Goal: Transaction & Acquisition: Purchase product/service

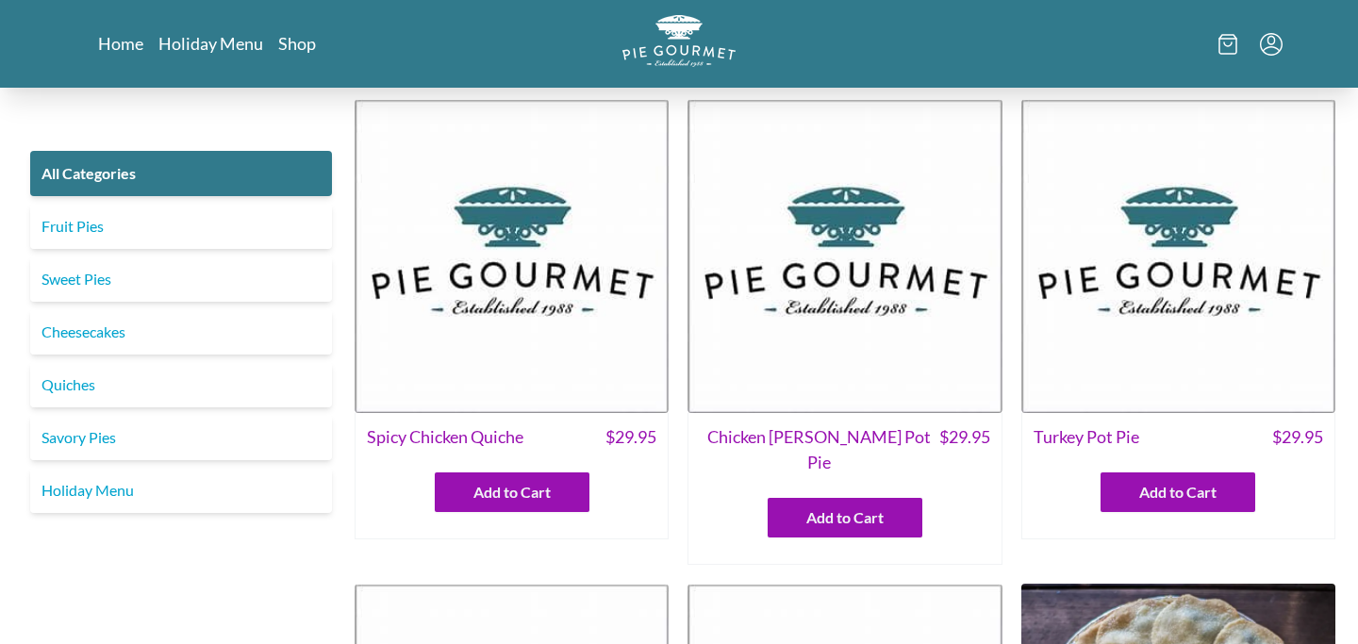
scroll to position [1586, 0]
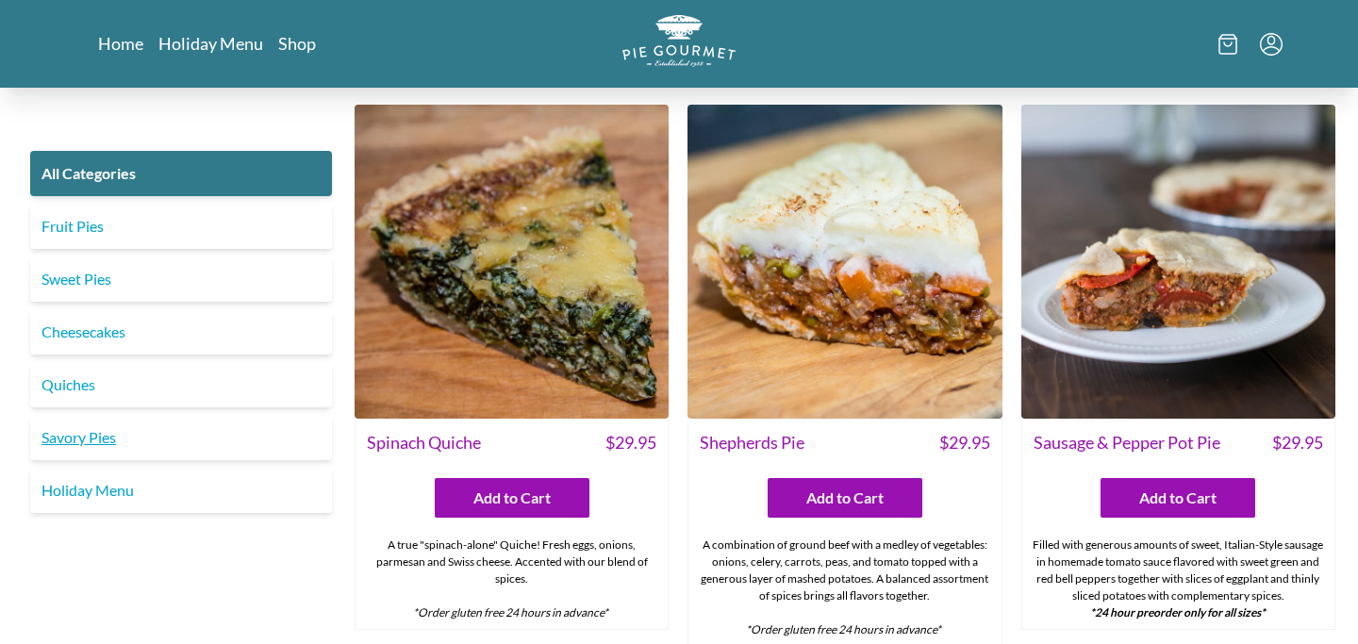
click at [93, 431] on link "Savory Pies" at bounding box center [181, 437] width 302 height 45
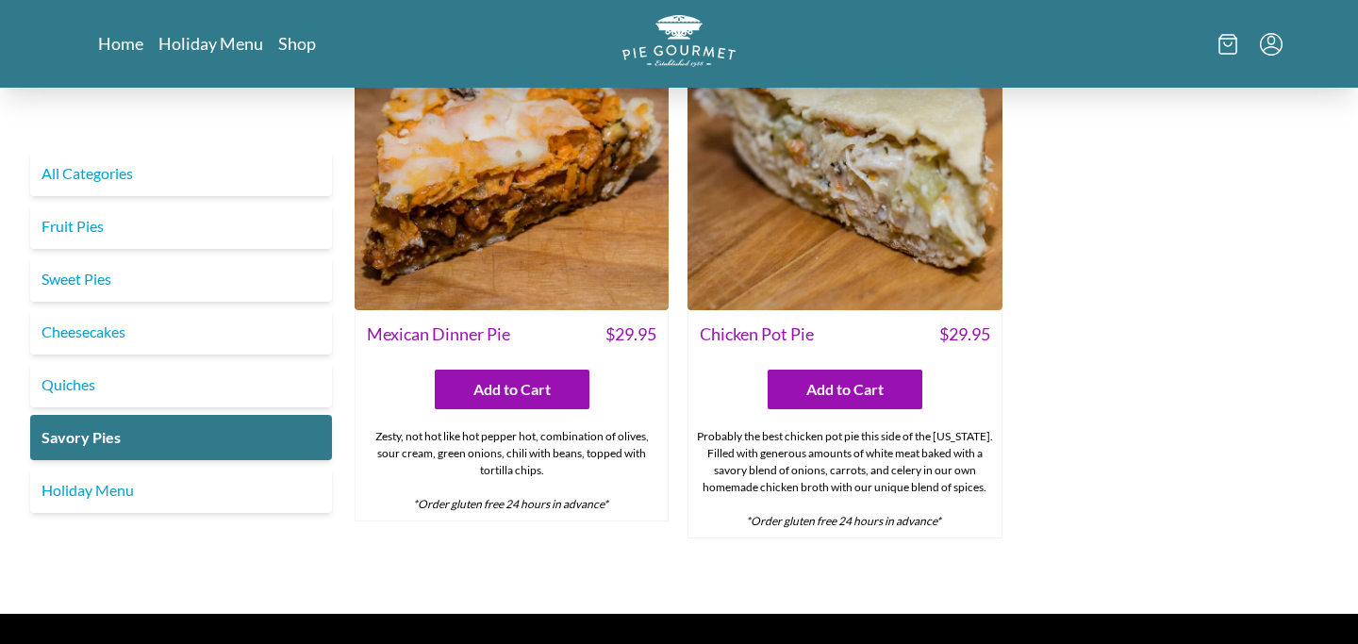
scroll to position [1162, 0]
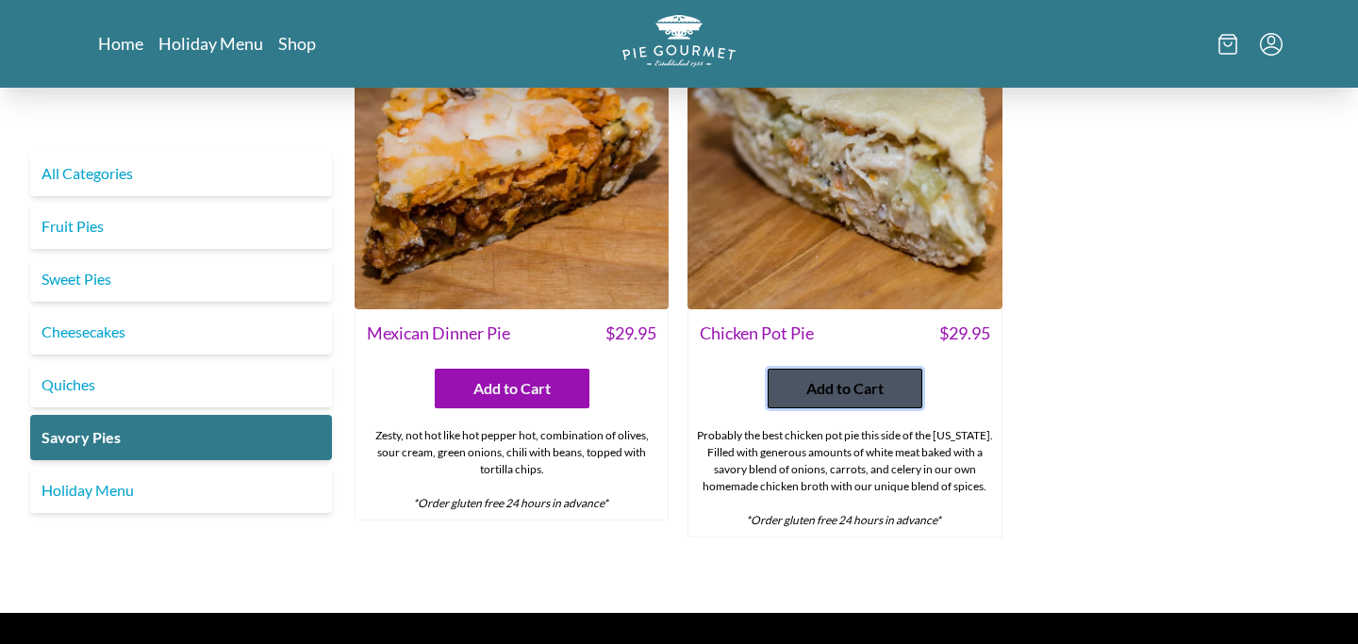
click at [851, 377] on span "Add to Cart" at bounding box center [845, 388] width 77 height 23
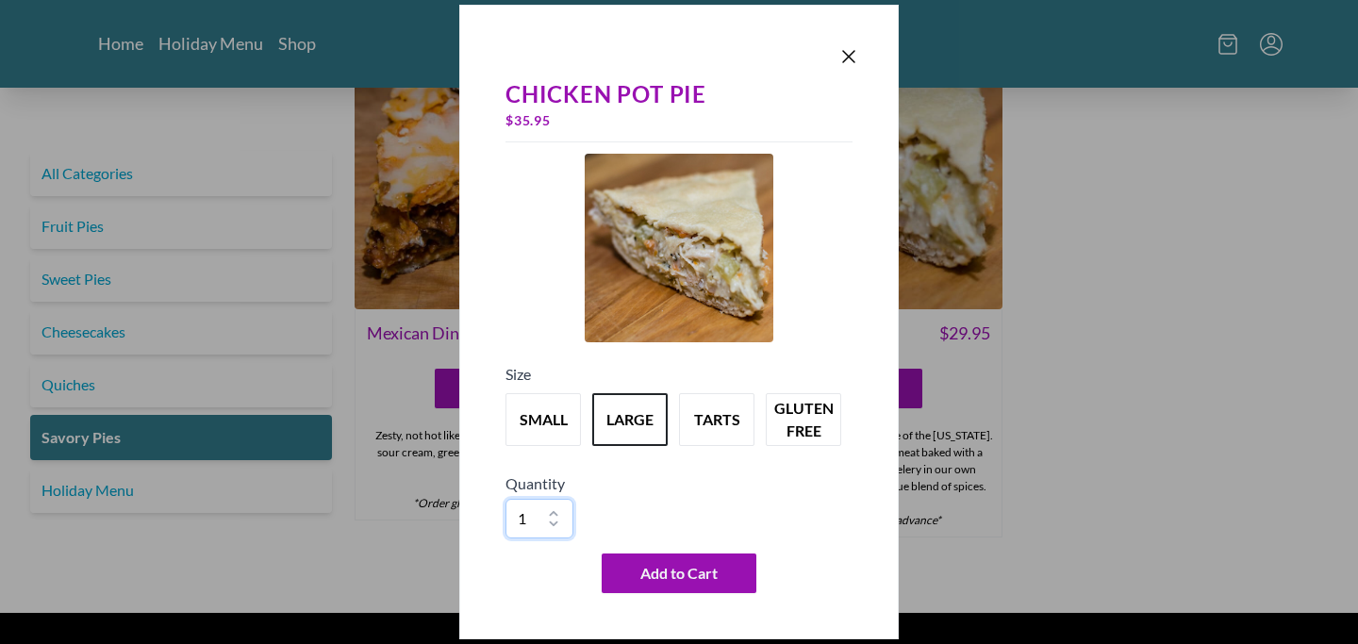
click at [553, 511] on select "1 2 3 4 5 6 7 8 9 10" at bounding box center [540, 519] width 68 height 40
select select "2"
click at [711, 578] on span "Add to Cart" at bounding box center [679, 573] width 77 height 23
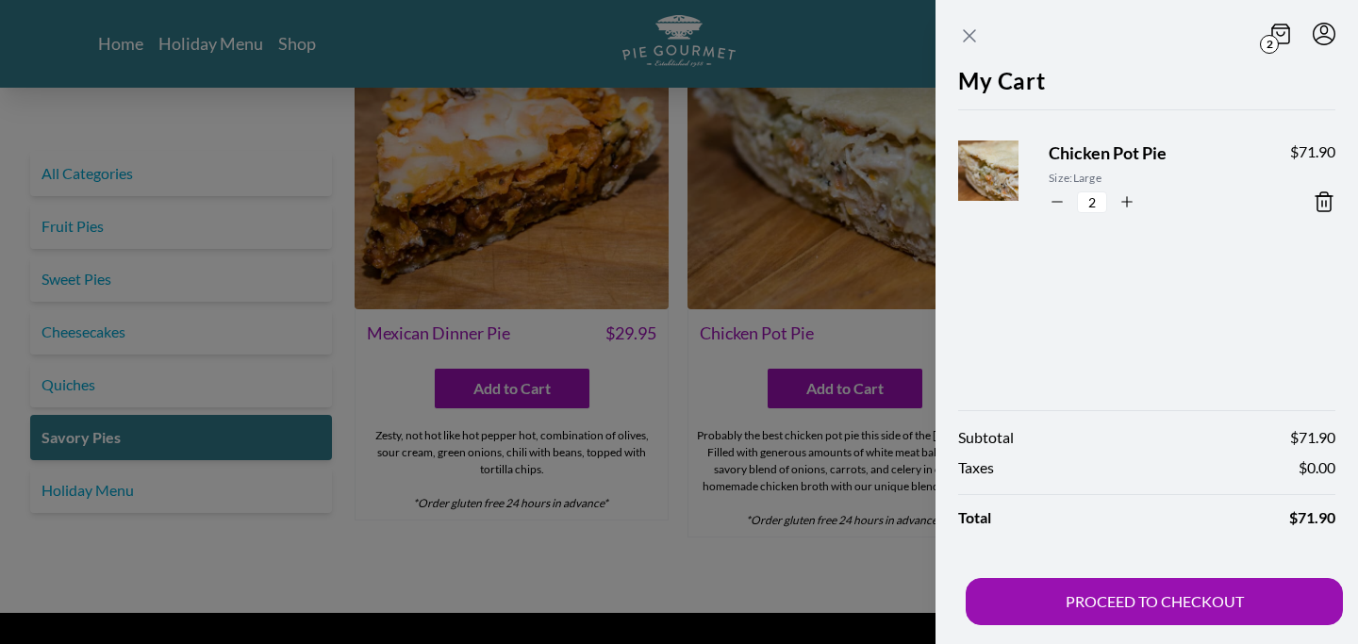
click at [969, 31] on icon "Close panel" at bounding box center [969, 36] width 23 height 23
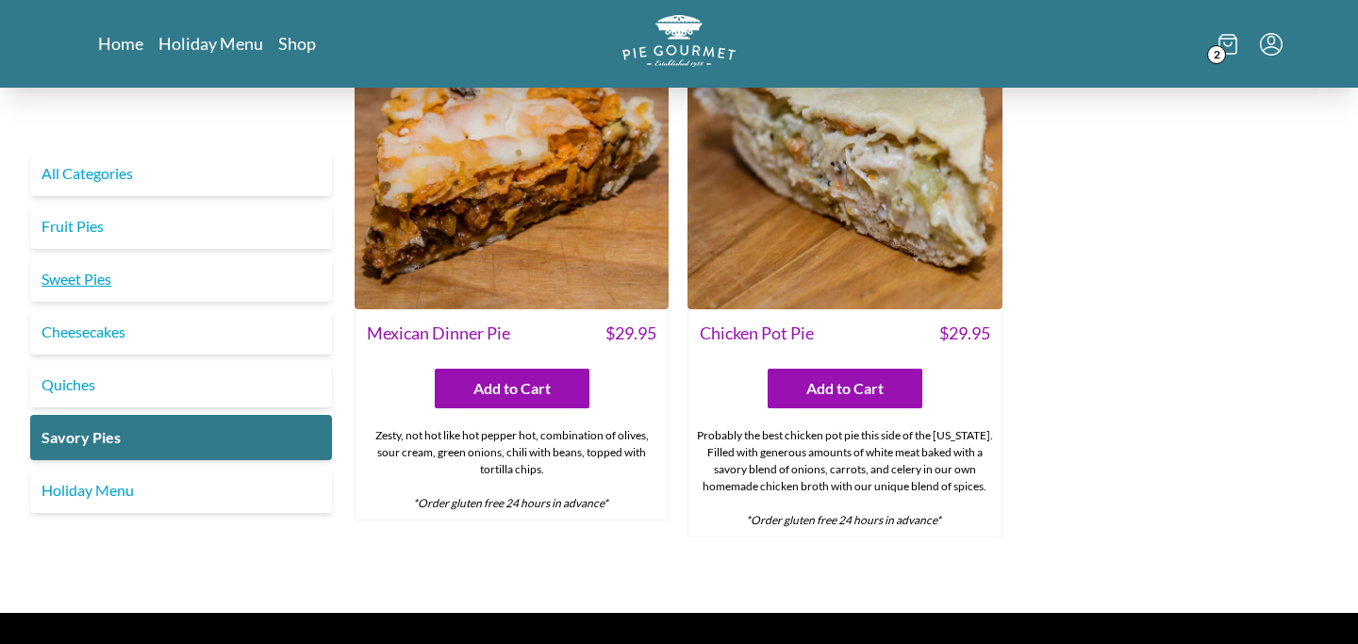
click at [95, 257] on link "Sweet Pies" at bounding box center [181, 279] width 302 height 45
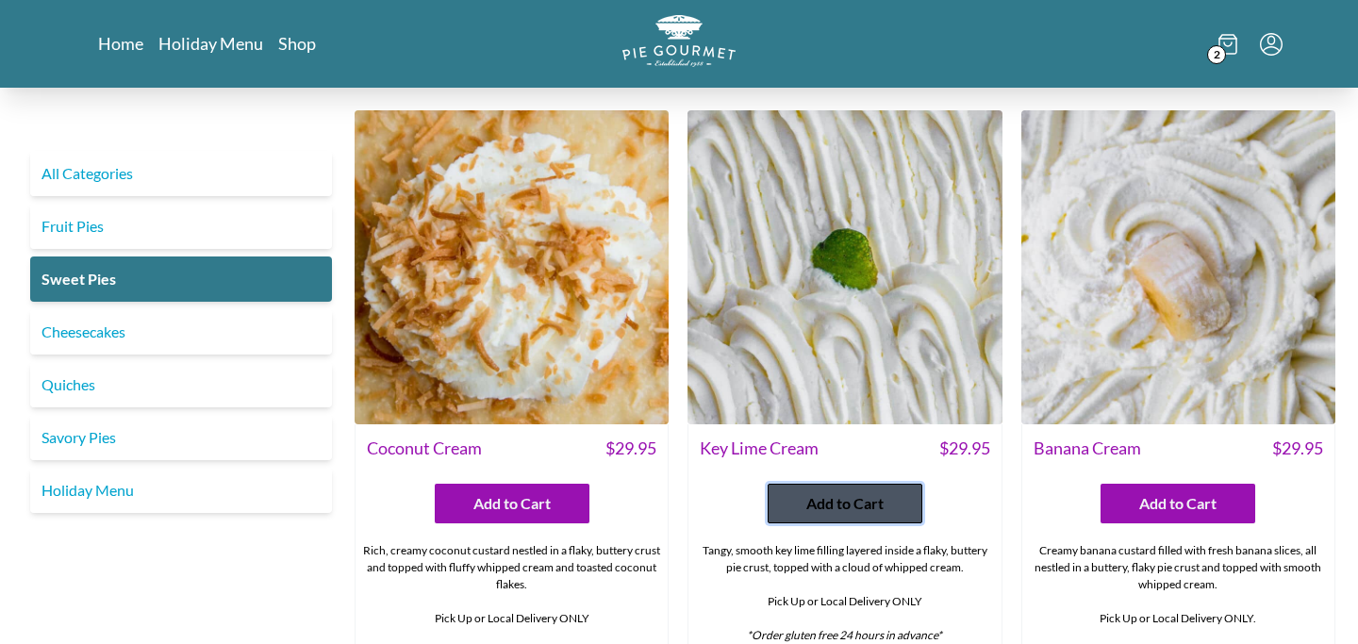
click at [873, 511] on span "Add to Cart" at bounding box center [845, 503] width 77 height 23
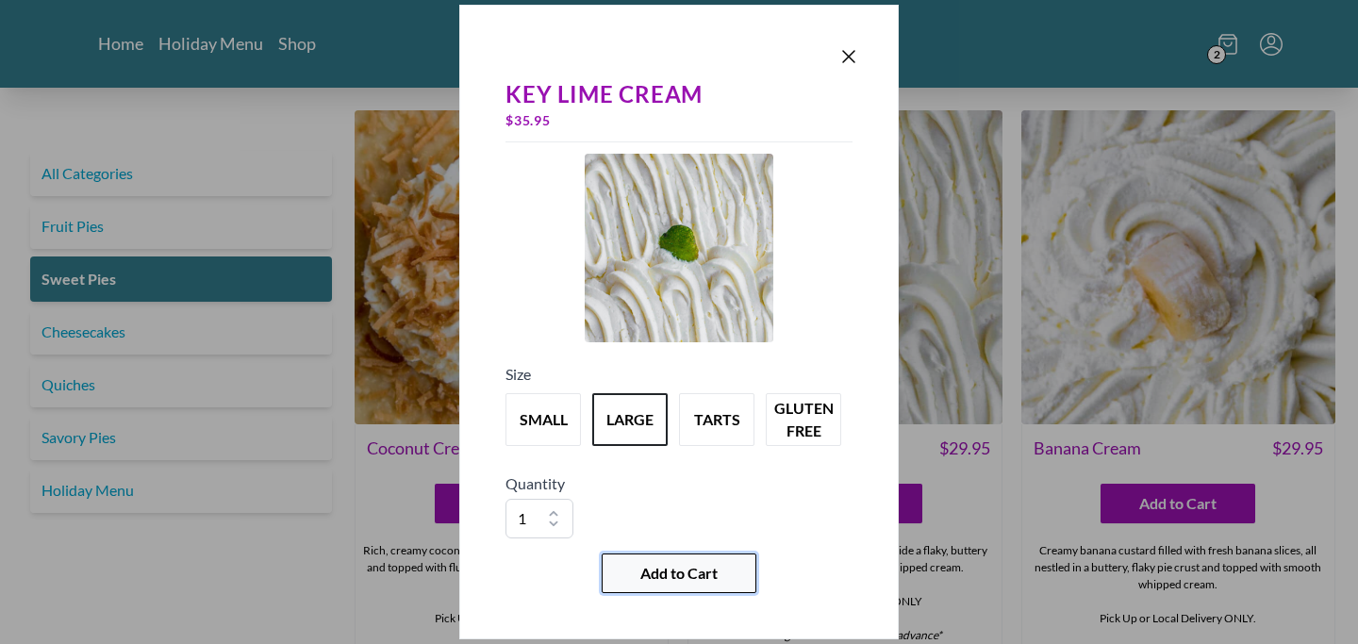
click at [674, 576] on span "Add to Cart" at bounding box center [679, 573] width 77 height 23
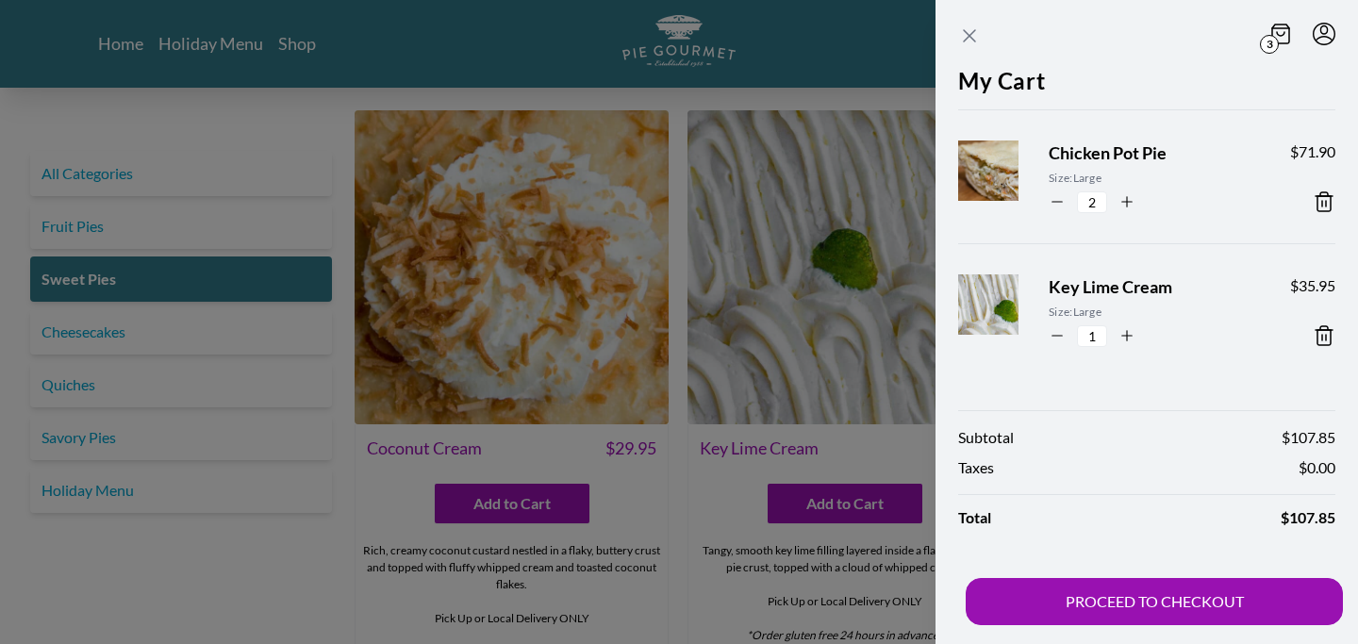
click at [972, 30] on icon "Close panel" at bounding box center [969, 36] width 23 height 23
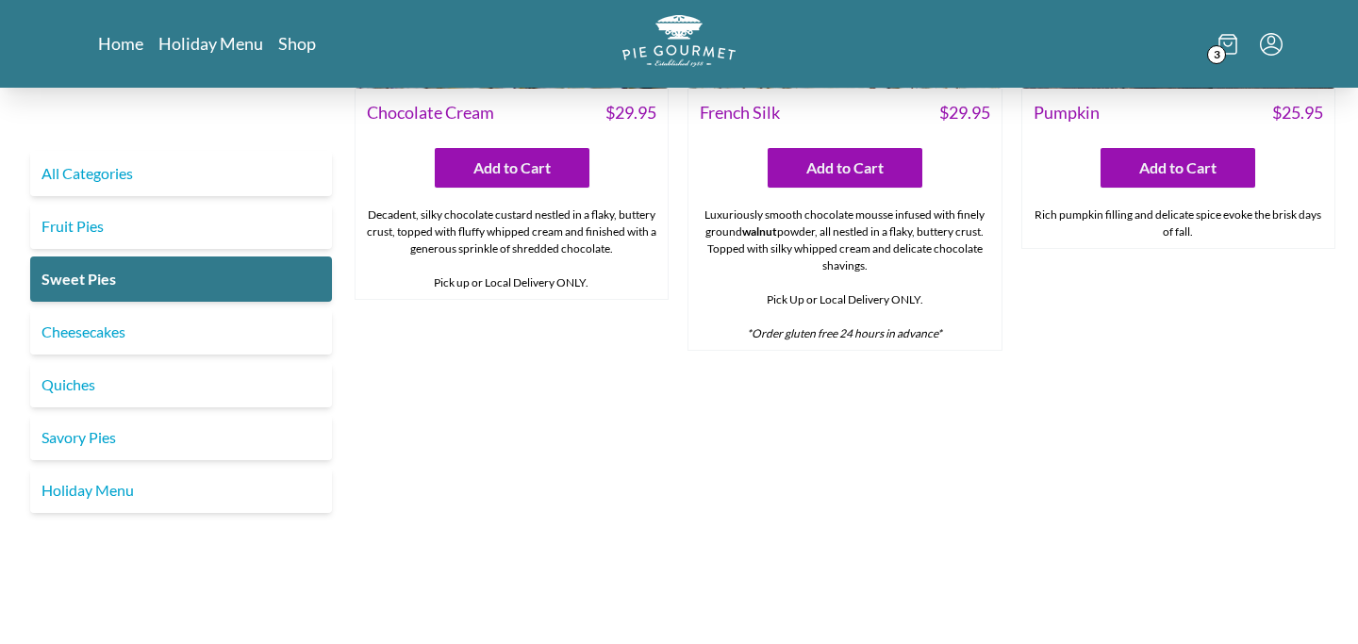
scroll to position [910, 0]
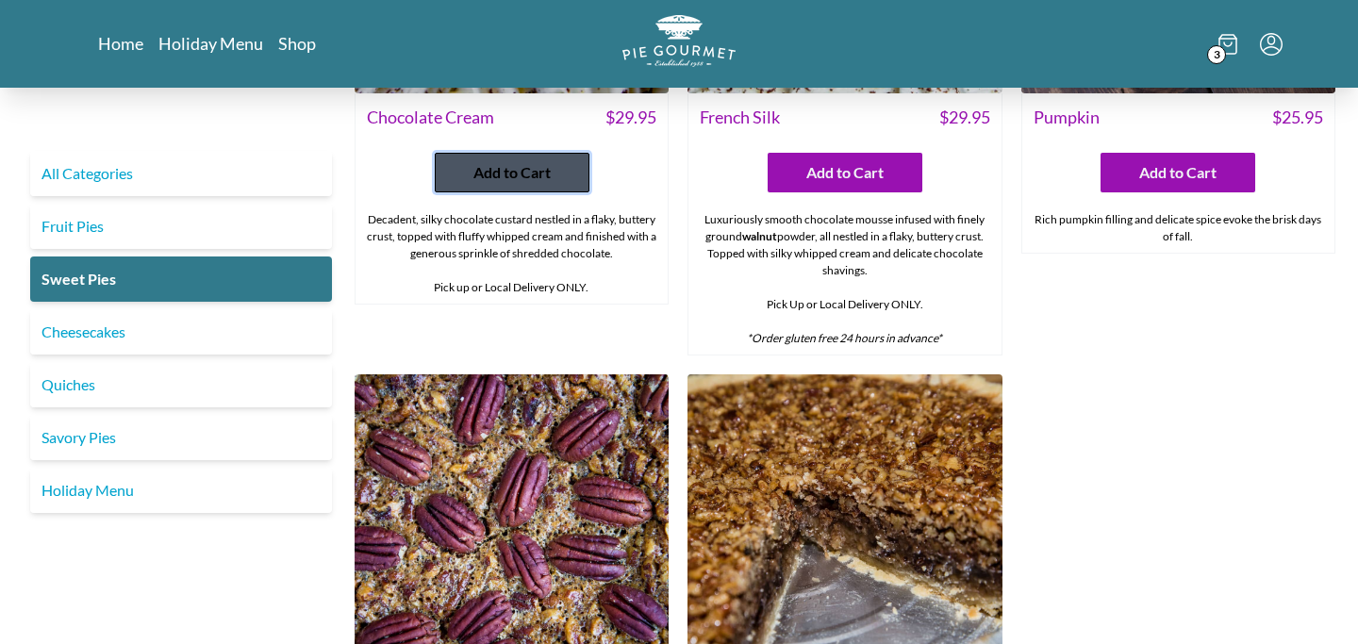
click at [513, 174] on span "Add to Cart" at bounding box center [512, 172] width 77 height 23
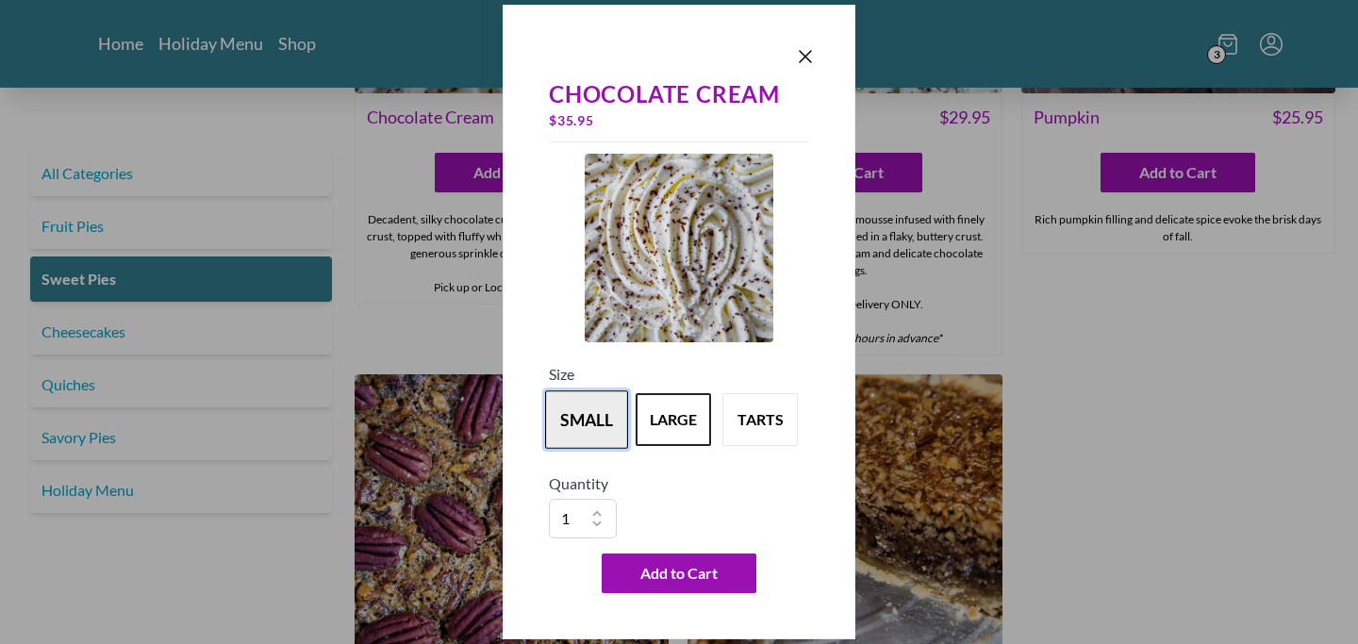
click at [583, 422] on button "small" at bounding box center [586, 420] width 83 height 58
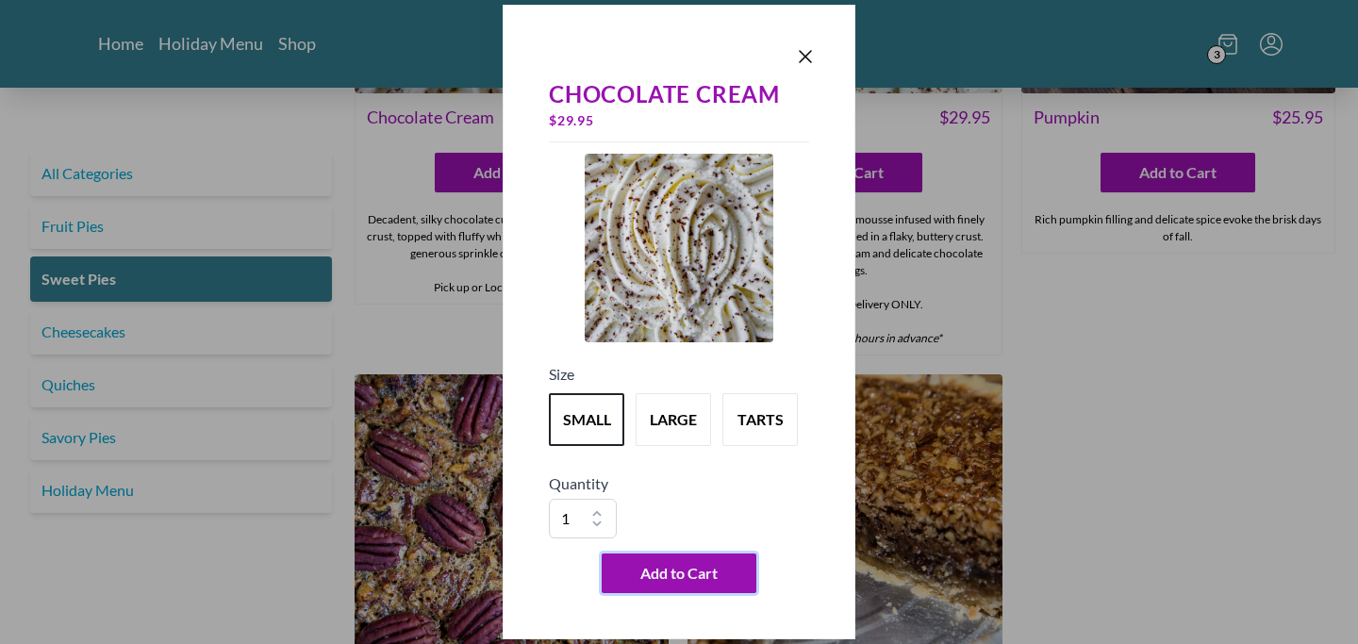
click at [1223, 47] on div "Chocolate Cream $ 29.95 Size small large tarts Quantity 1 2 3 4 5 6 7 8 9 10 Ad…" at bounding box center [679, 322] width 1358 height 644
click at [676, 575] on span "Add to Cart" at bounding box center [679, 573] width 77 height 23
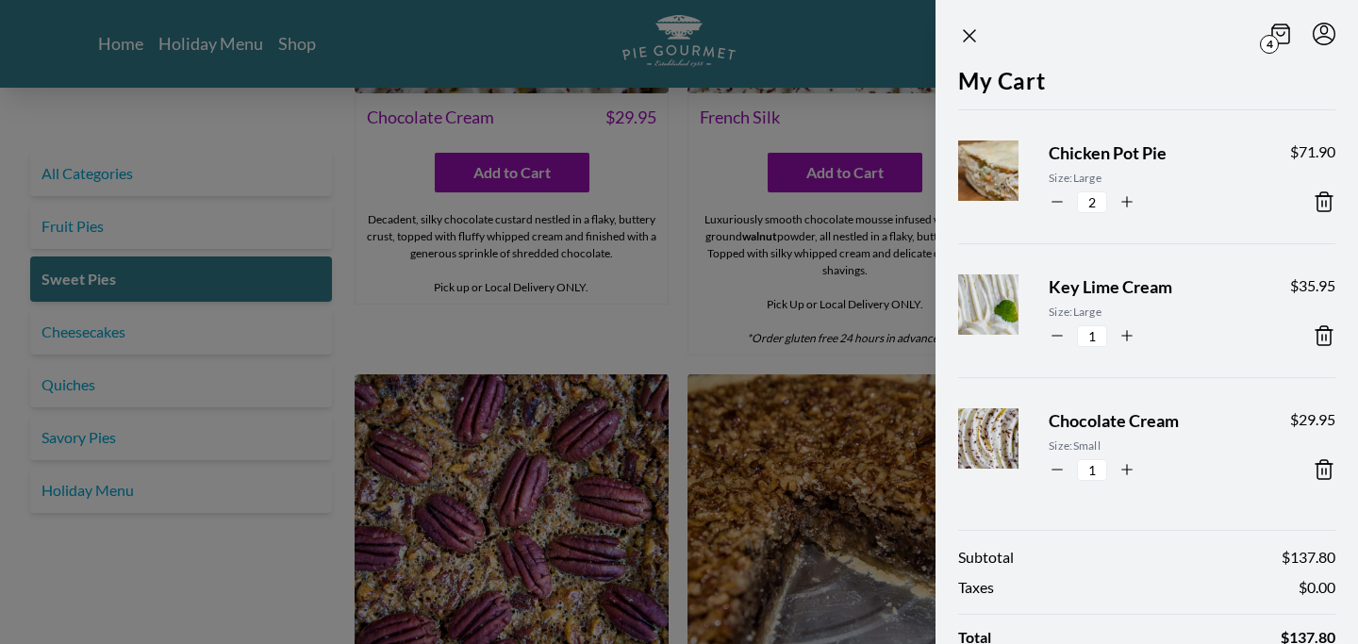
scroll to position [120, 0]
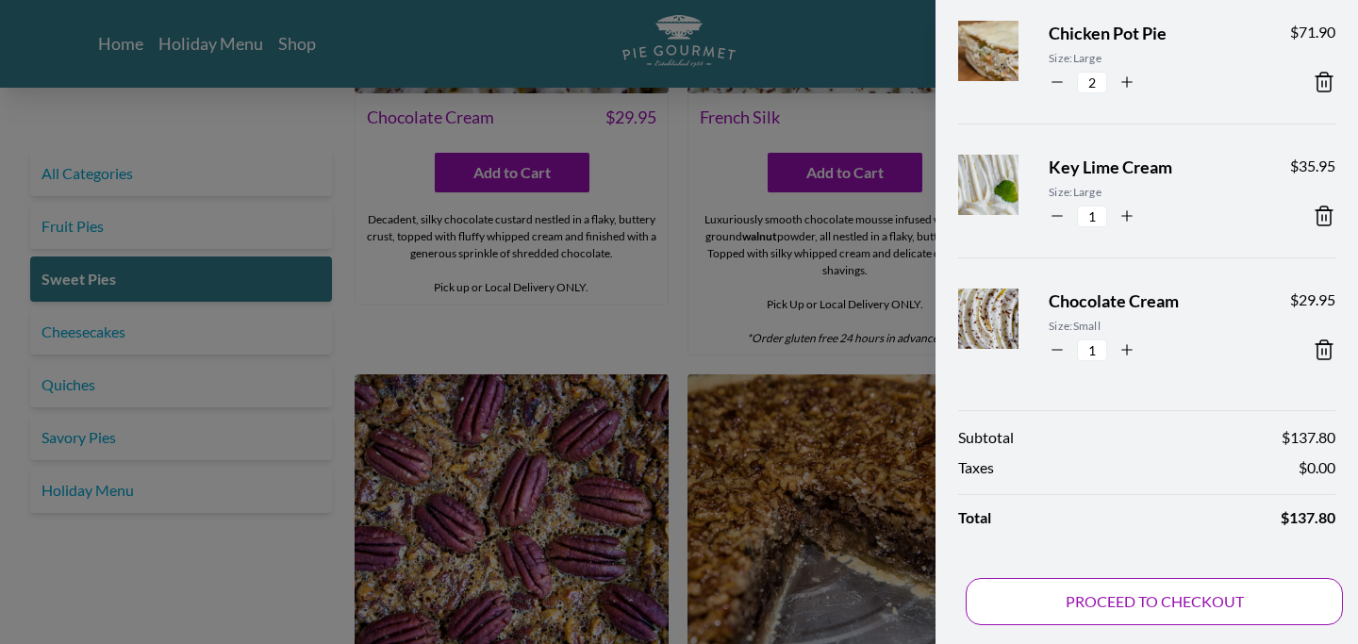
click at [1172, 602] on button "PROCEED TO CHECKOUT" at bounding box center [1154, 601] width 377 height 47
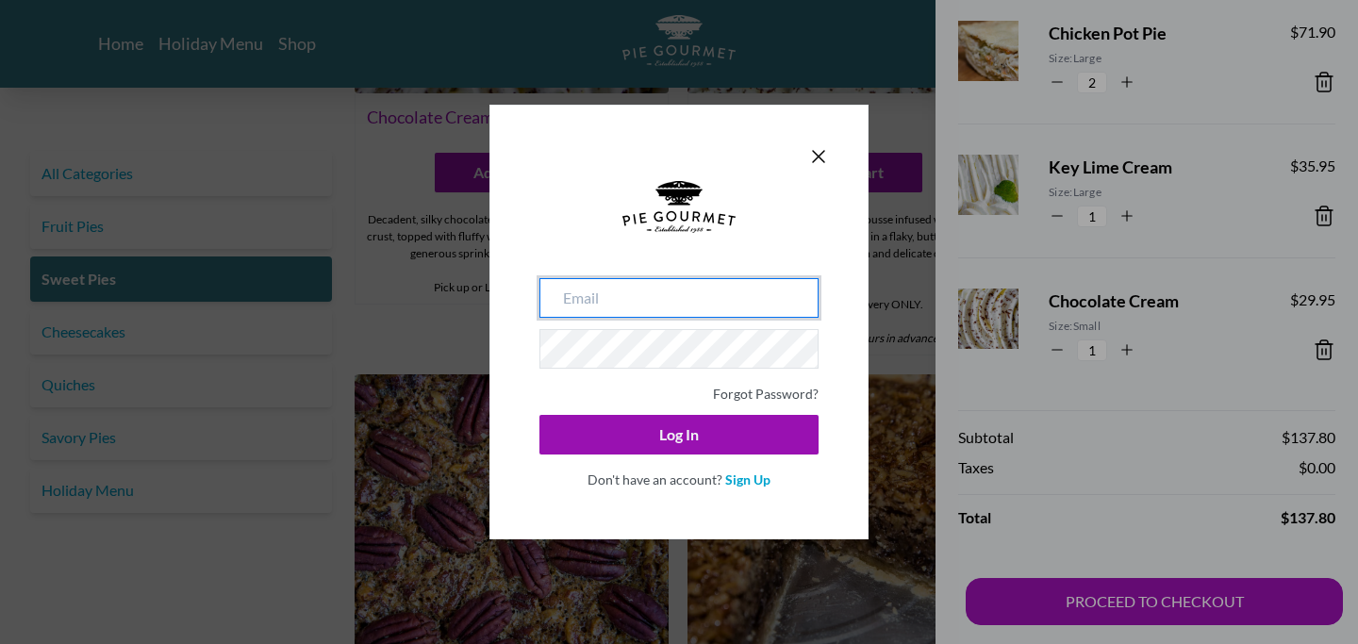
click at [576, 283] on input "email" at bounding box center [679, 298] width 279 height 40
type input "tami.stein@gmail.com"
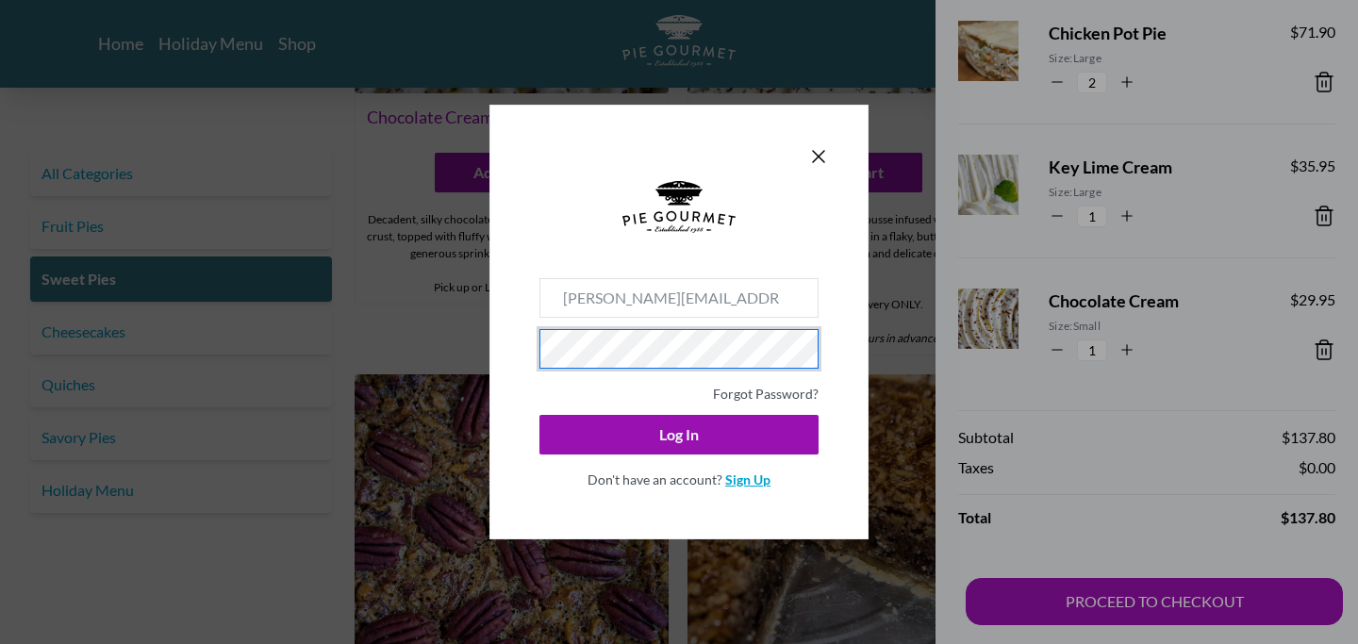
click at [748, 477] on link "Sign Up" at bounding box center [747, 480] width 45 height 16
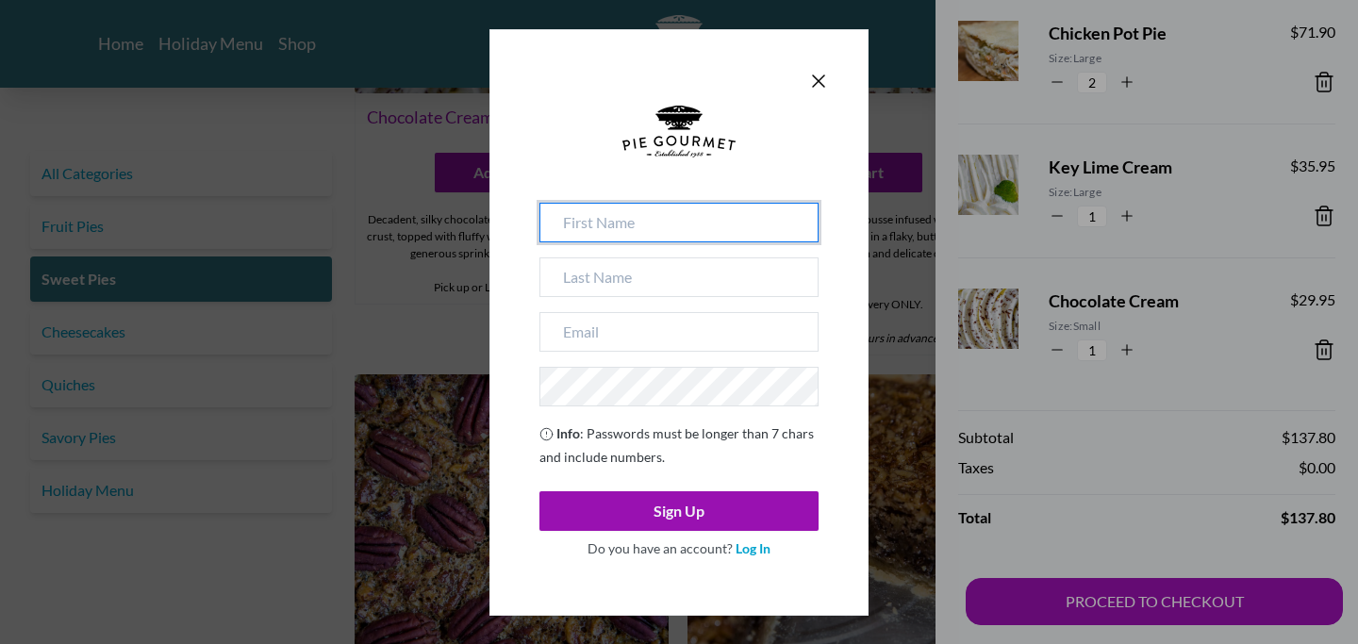
click at [609, 225] on input at bounding box center [679, 223] width 279 height 40
type input "Tami"
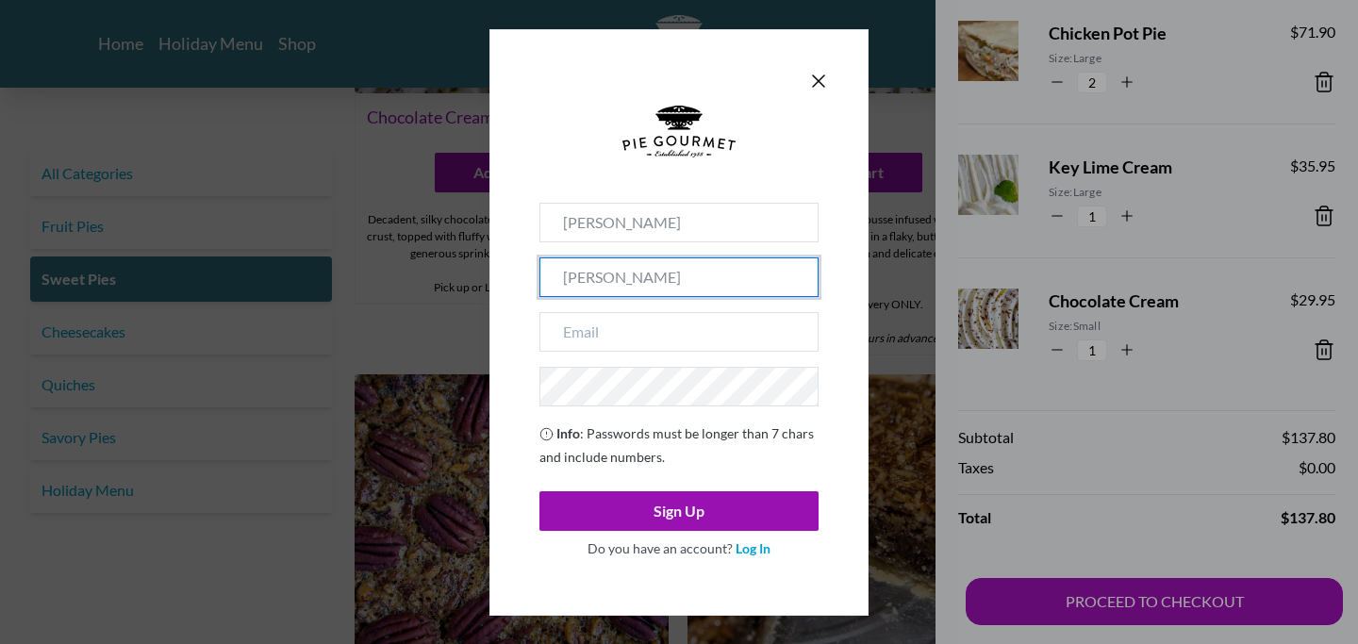
type input "Stein"
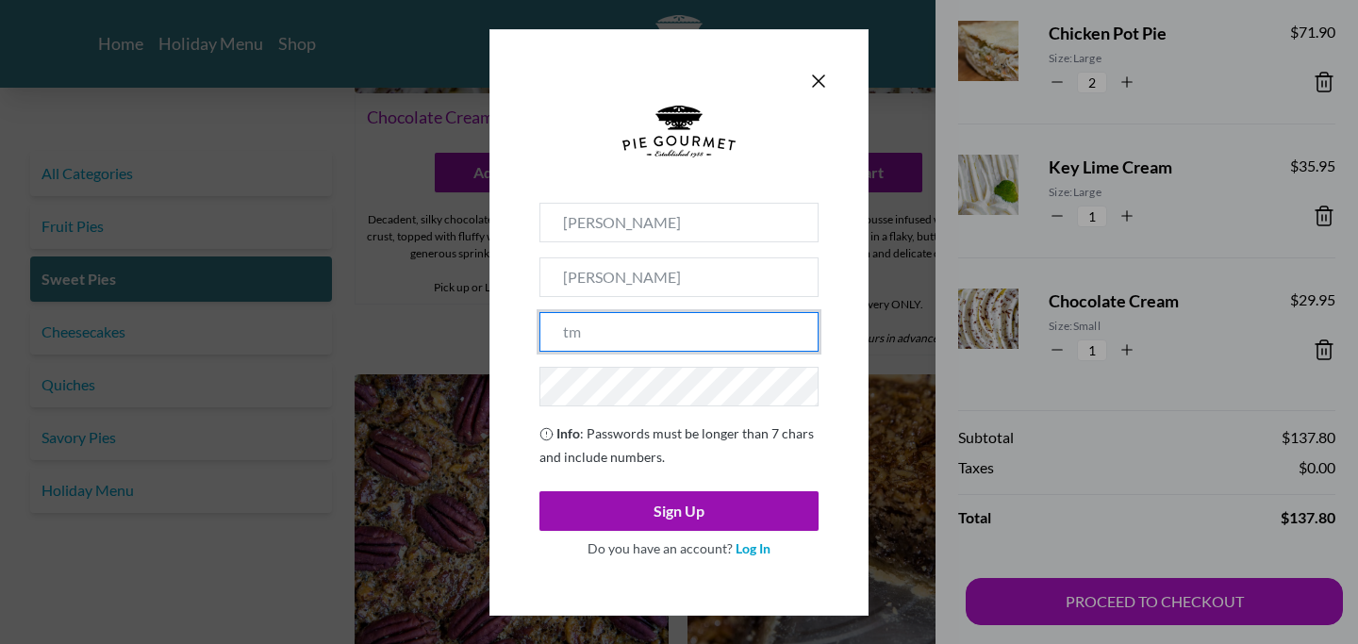
type input "t"
type input "tami.stein@gmail.com"
click at [625, 325] on input "tami.stein@gmail.com" at bounding box center [679, 332] width 279 height 40
click at [768, 335] on input "tami.stein@gmail.com" at bounding box center [679, 332] width 279 height 40
drag, startPoint x: 724, startPoint y: 334, endPoint x: 507, endPoint y: 337, distance: 217.0
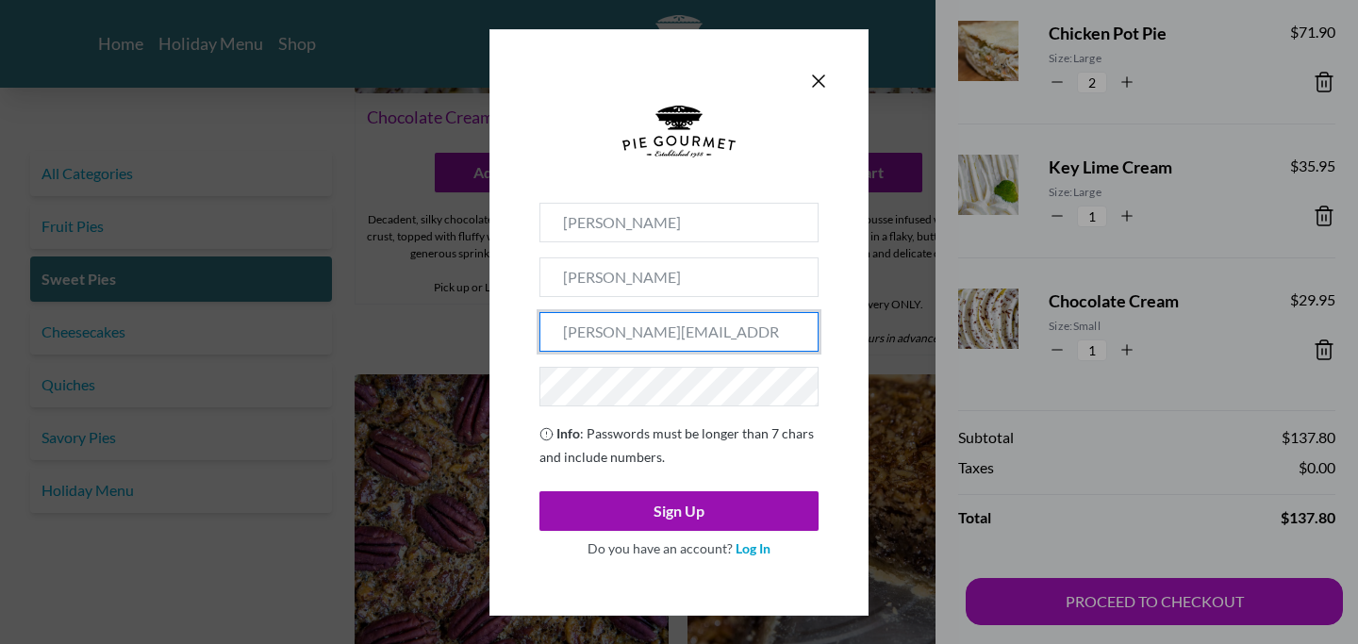
click at [507, 337] on div "Tami Stein tami.stein@gmail.com Info : Passwords must be longer than 7 chars an…" at bounding box center [679, 322] width 379 height 587
type input "tami.stein@gmail.com"
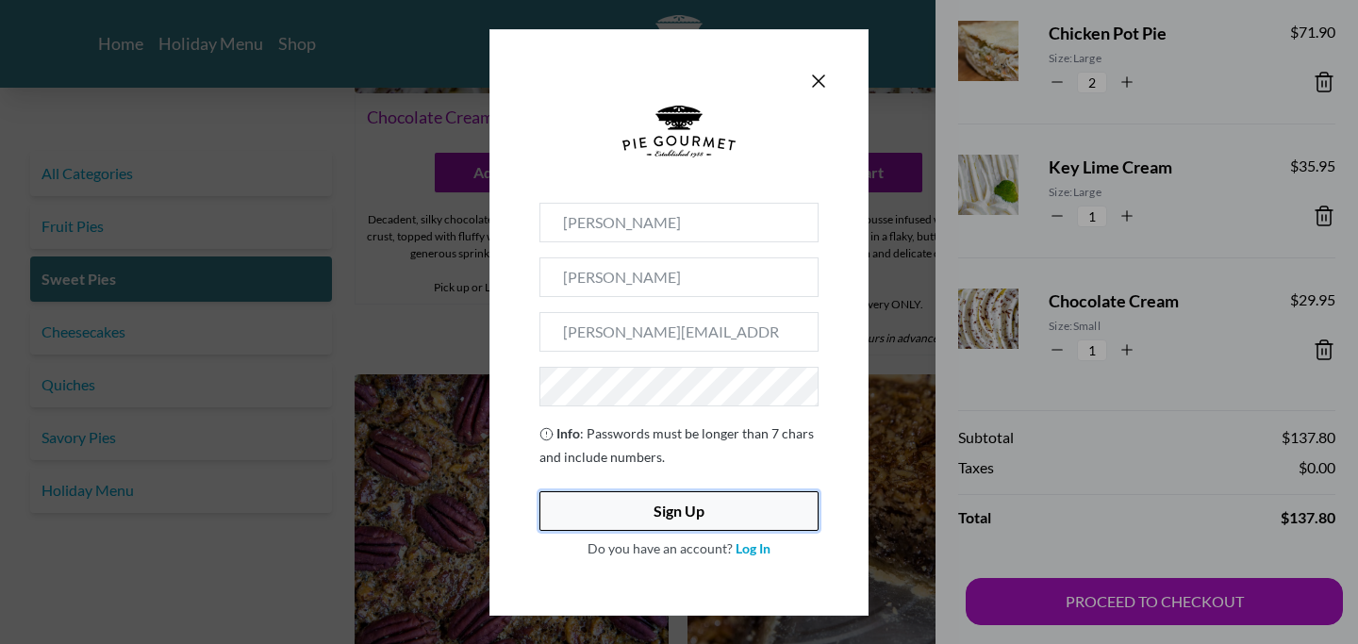
click at [657, 521] on button "Sign Up" at bounding box center [679, 511] width 279 height 40
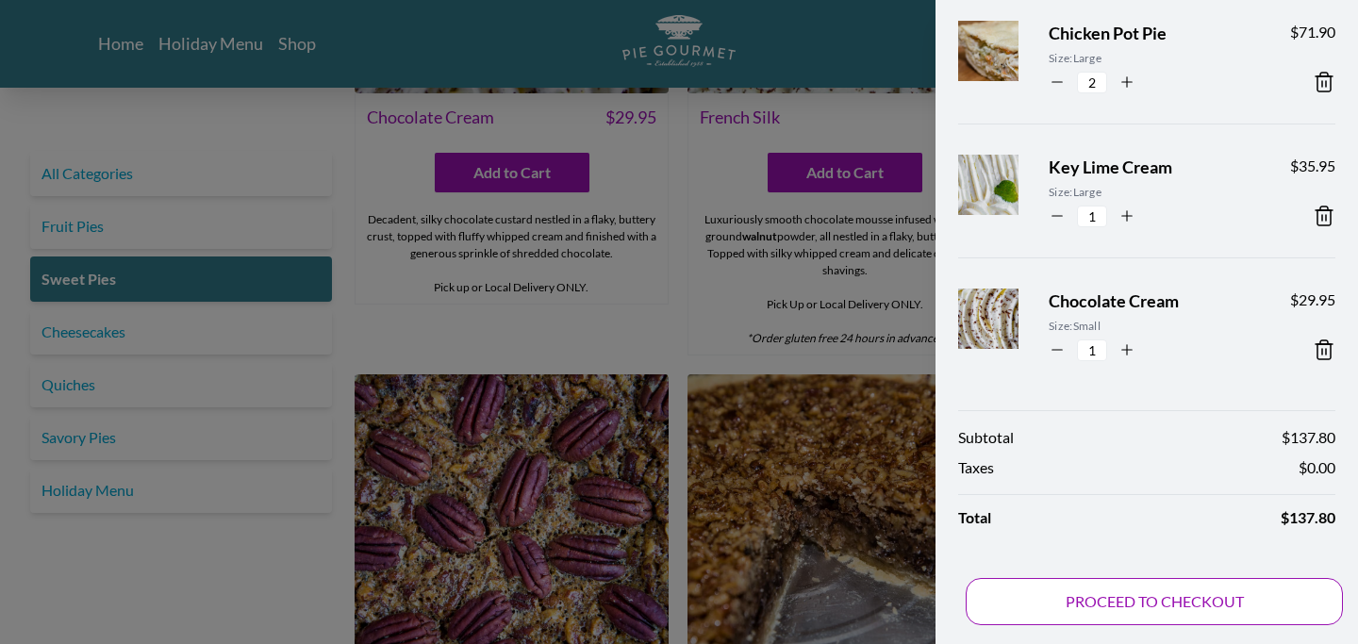
click at [1144, 600] on button "PROCEED TO CHECKOUT" at bounding box center [1154, 601] width 377 height 47
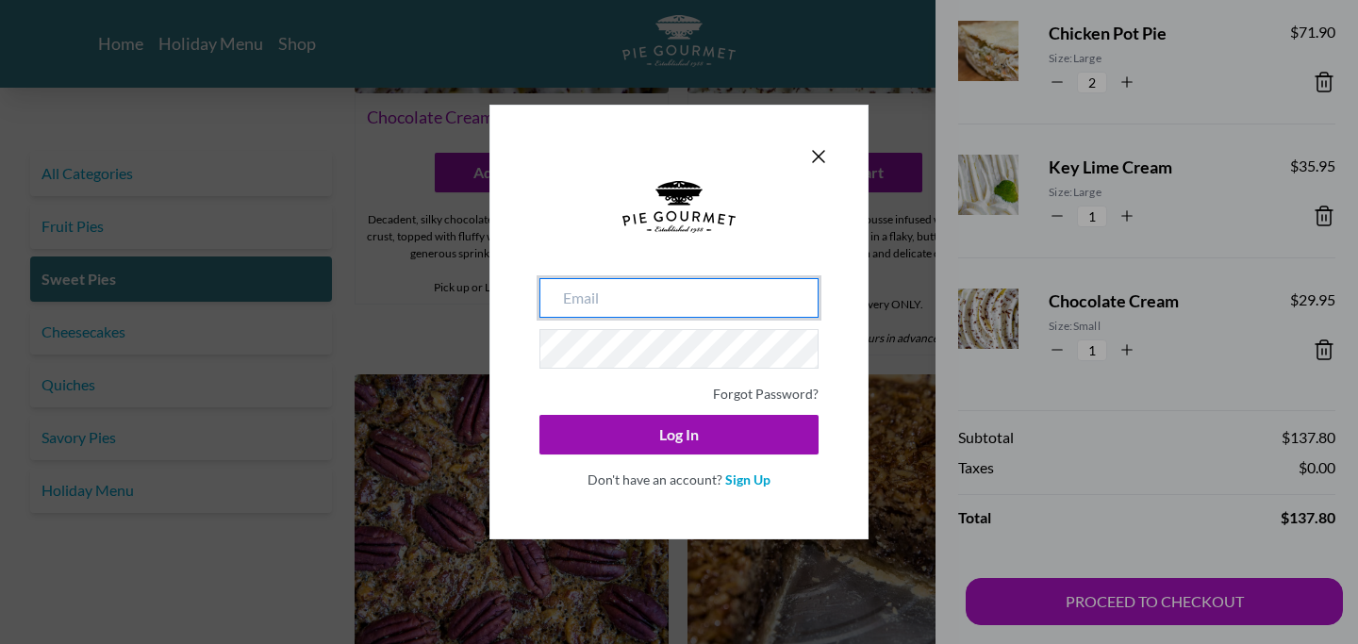
click at [599, 311] on input "email" at bounding box center [679, 298] width 279 height 40
type input "tami.stein@gmail.com"
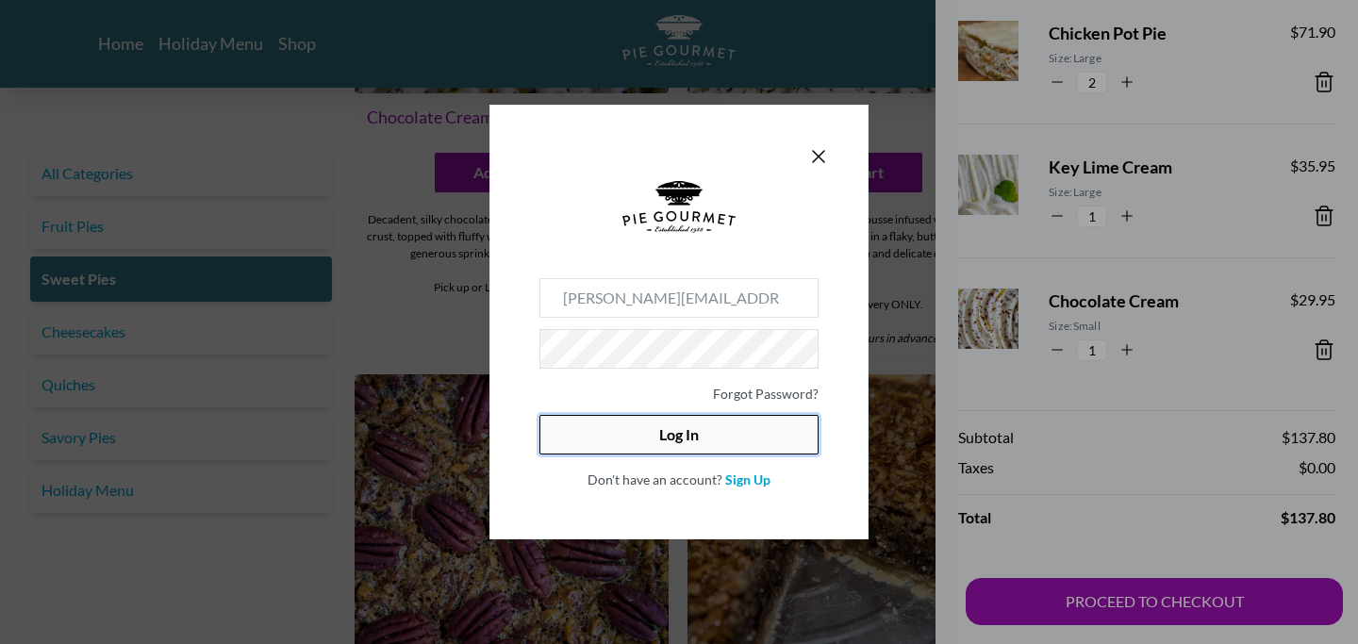
click at [663, 437] on button "Log In" at bounding box center [679, 435] width 279 height 40
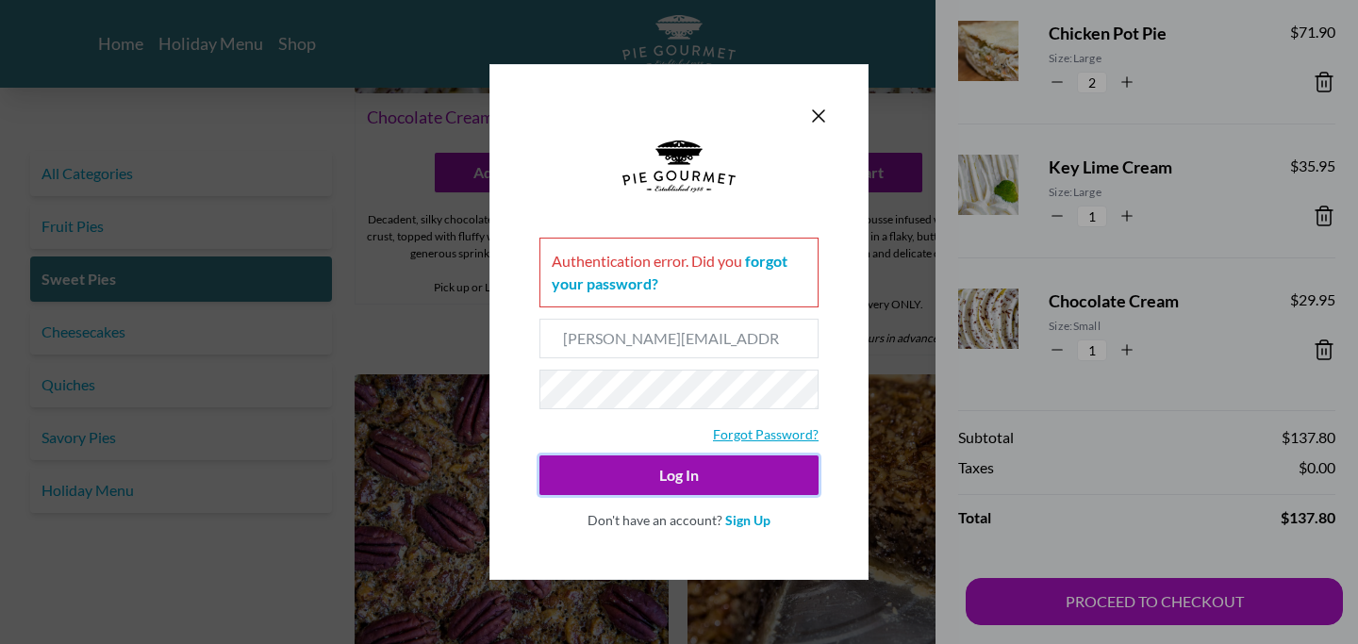
click at [764, 431] on link "Forgot Password?" at bounding box center [766, 434] width 106 height 16
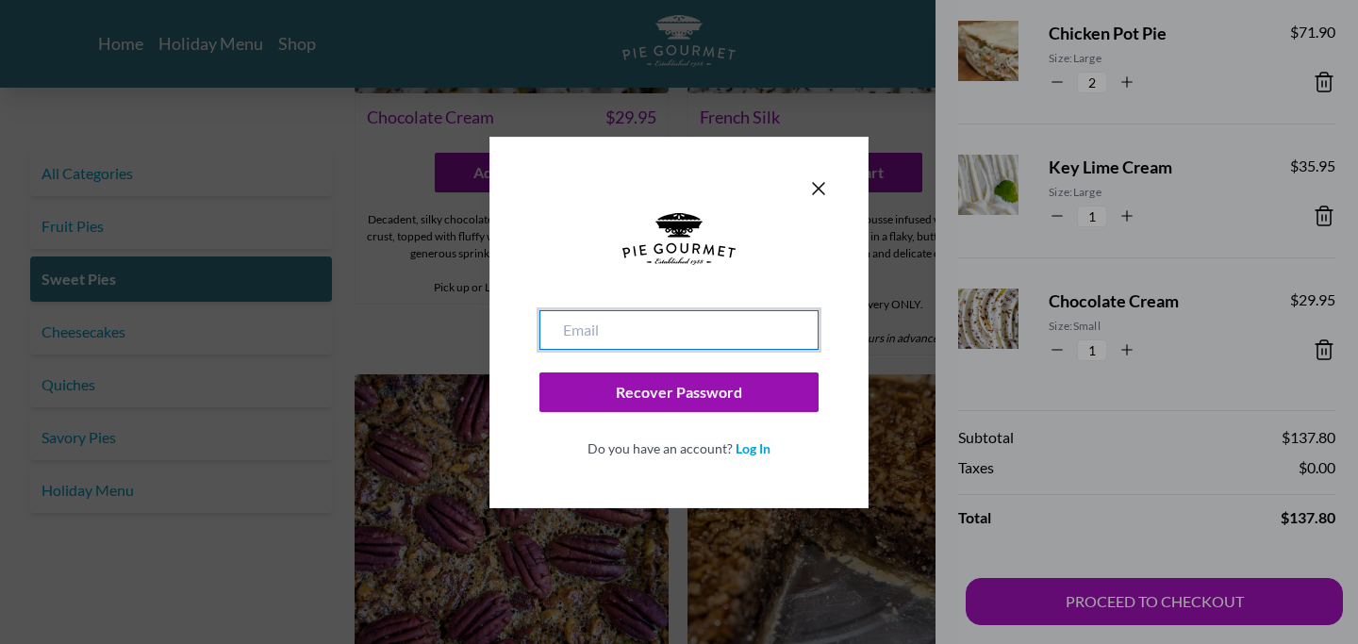
click at [584, 324] on input "email" at bounding box center [679, 330] width 279 height 40
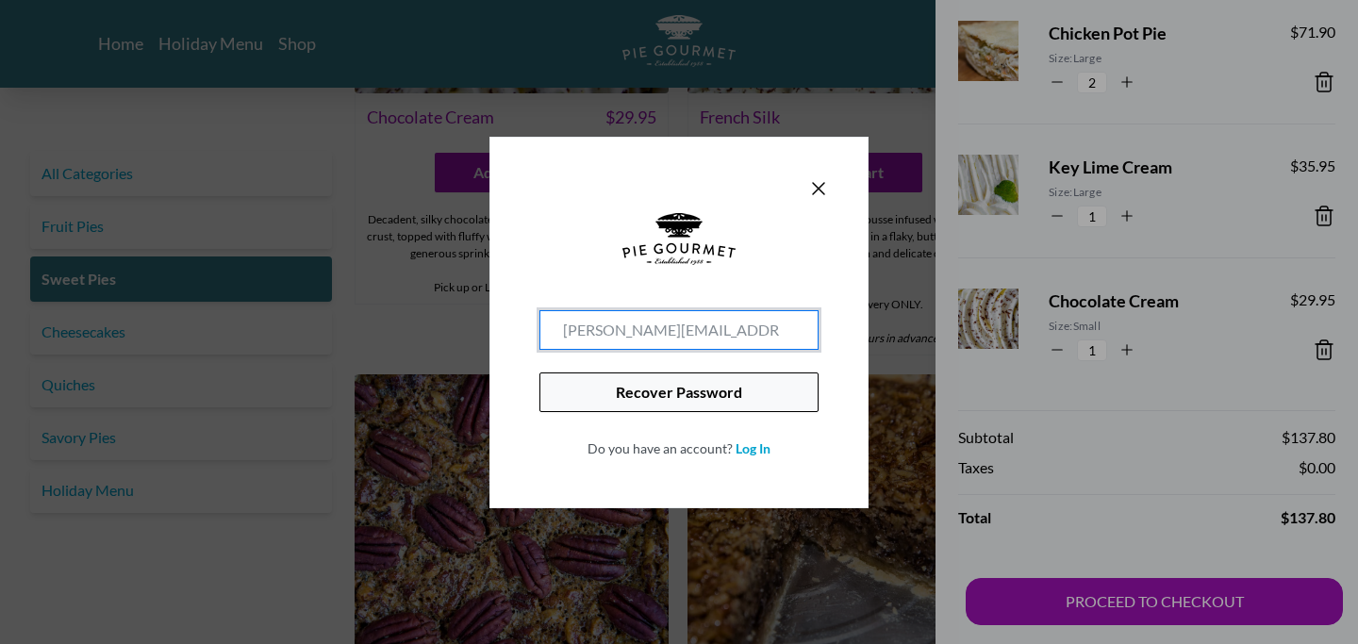
type input "tami.stein@gmail.com"
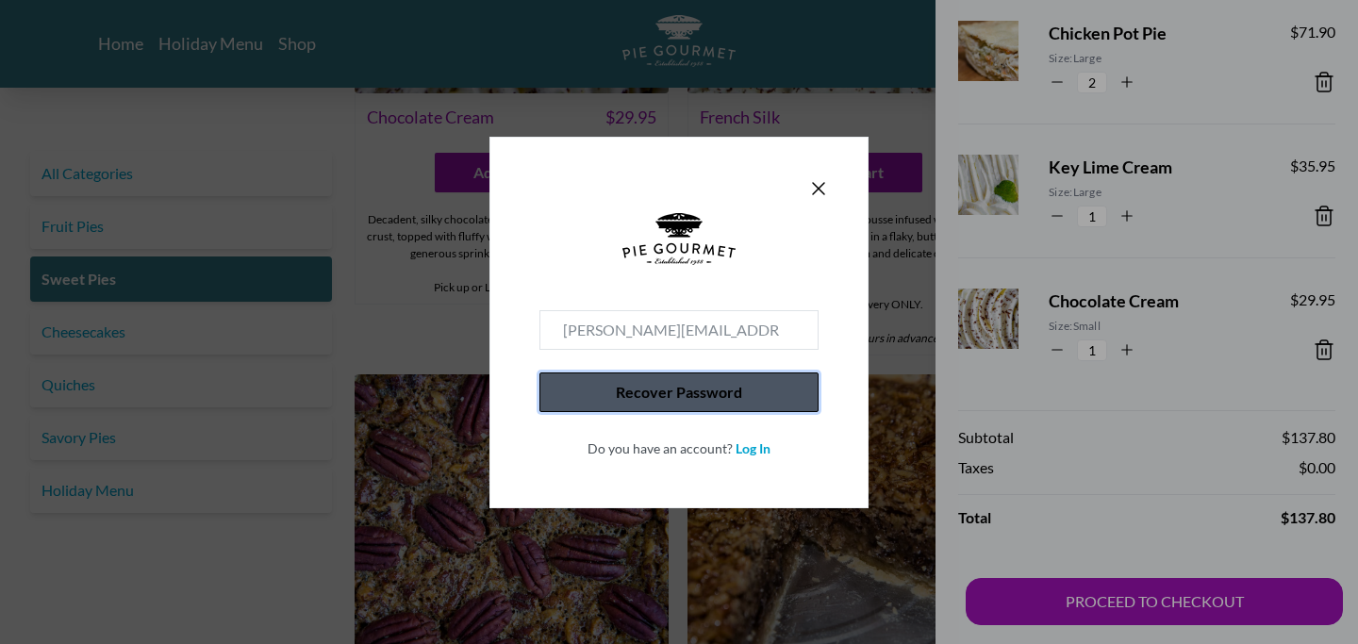
click at [641, 390] on button "Recover Password" at bounding box center [679, 393] width 279 height 40
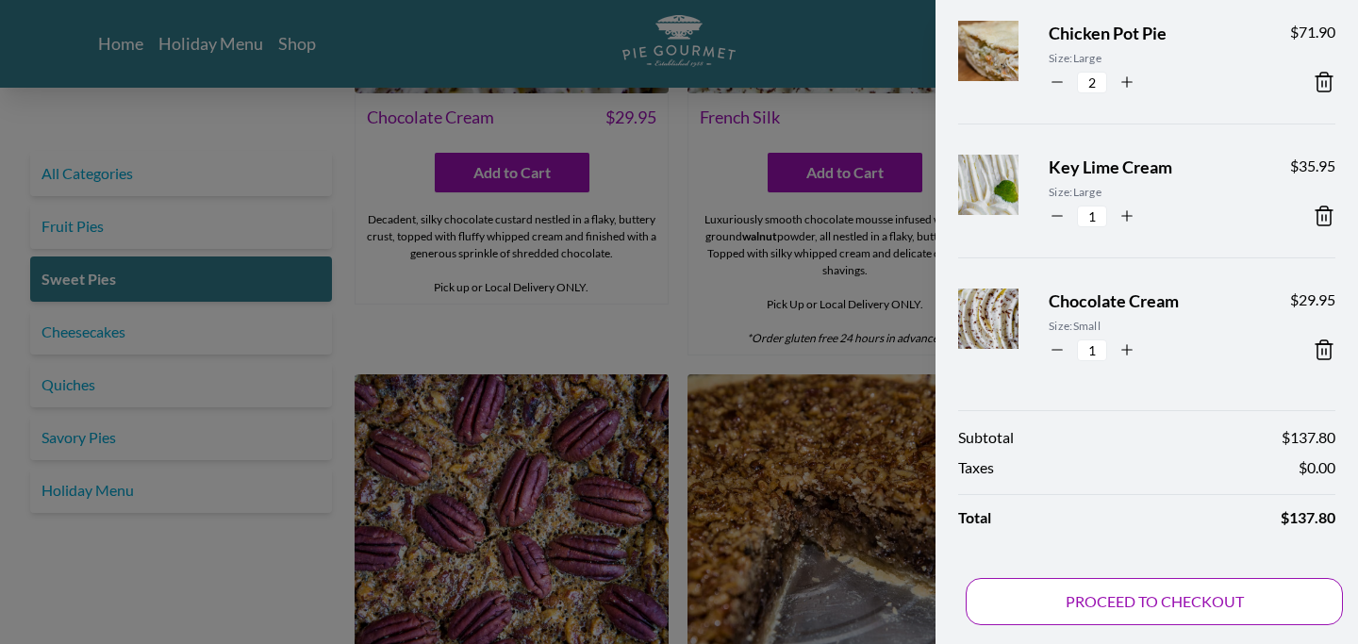
click at [1200, 601] on button "PROCEED TO CHECKOUT" at bounding box center [1154, 601] width 377 height 47
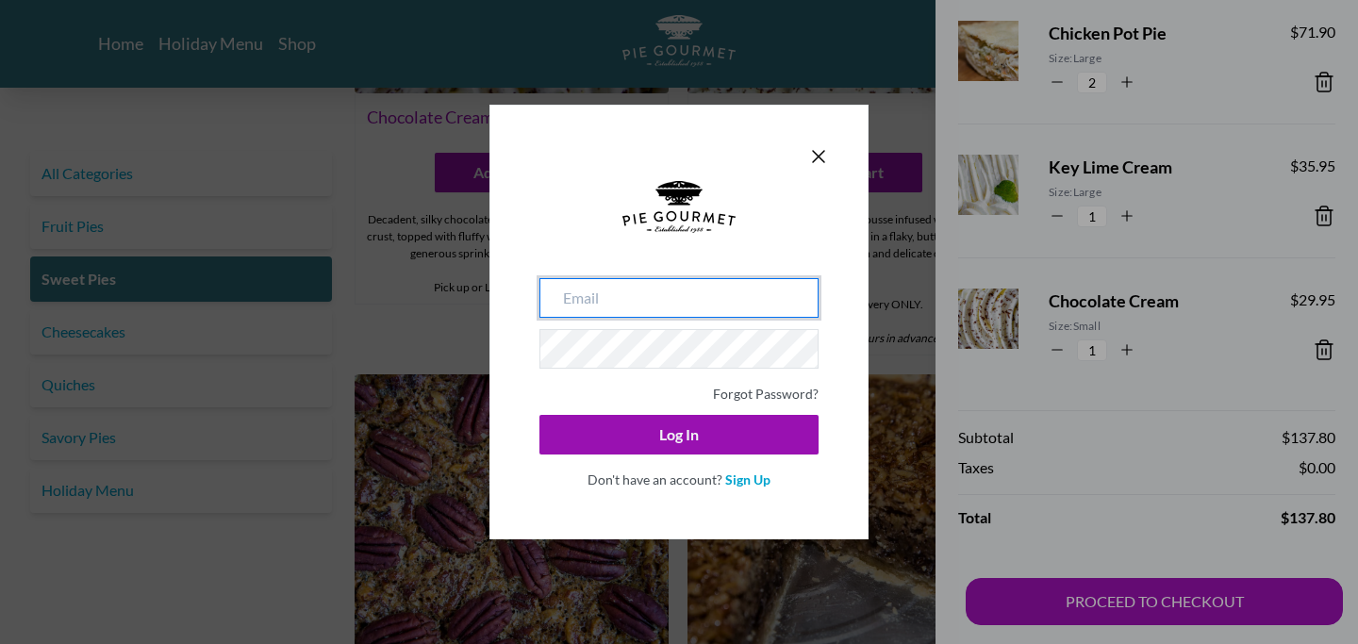
click at [604, 296] on input "email" at bounding box center [679, 298] width 279 height 40
type input "tami.stein@gmail.com"
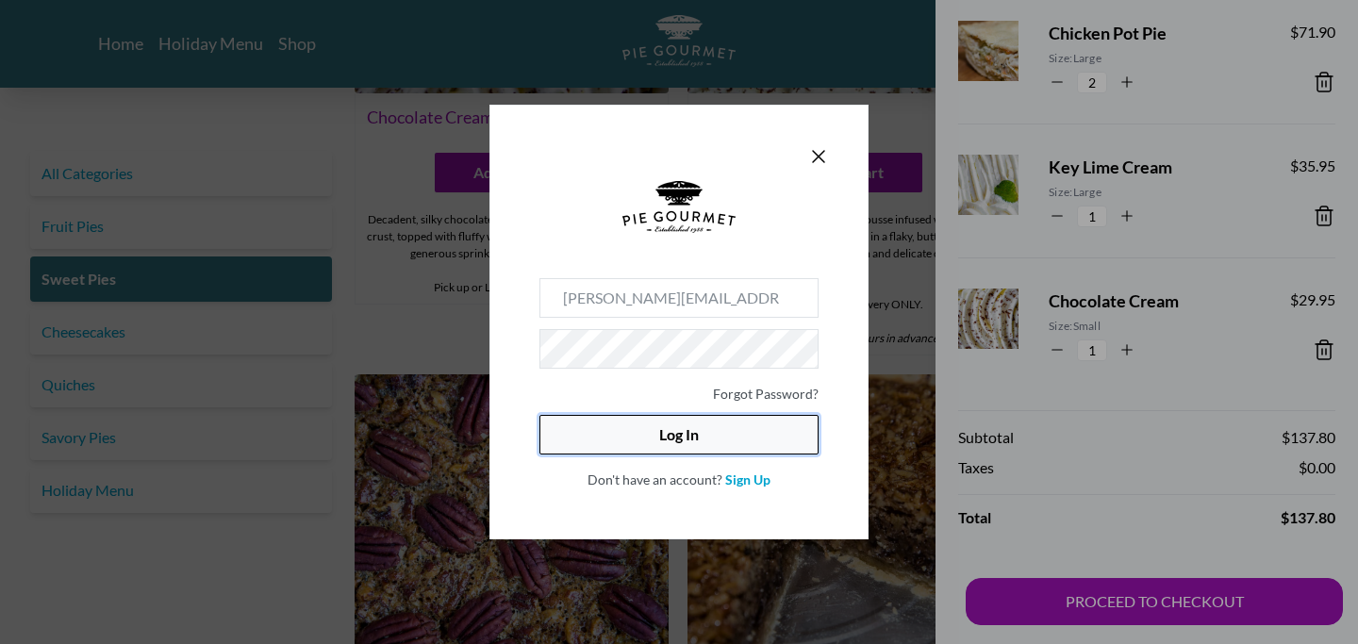
click at [684, 430] on button "Log In" at bounding box center [679, 435] width 279 height 40
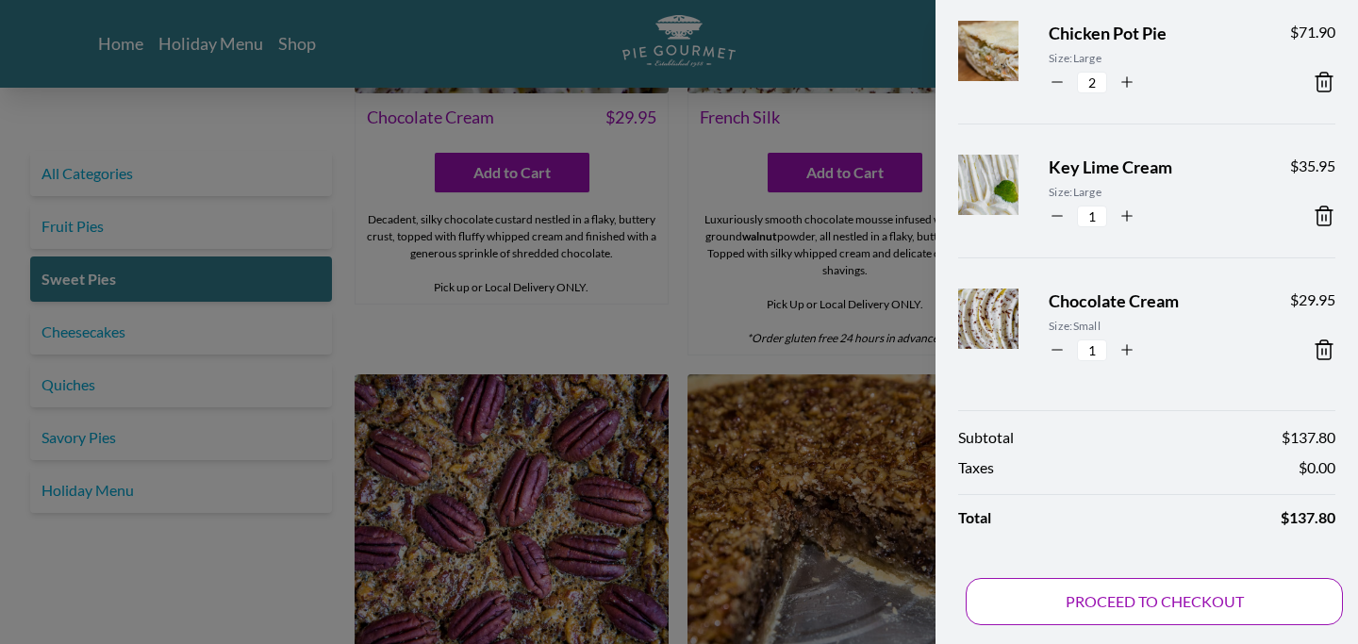
click at [1140, 593] on button "PROCEED TO CHECKOUT" at bounding box center [1154, 601] width 377 height 47
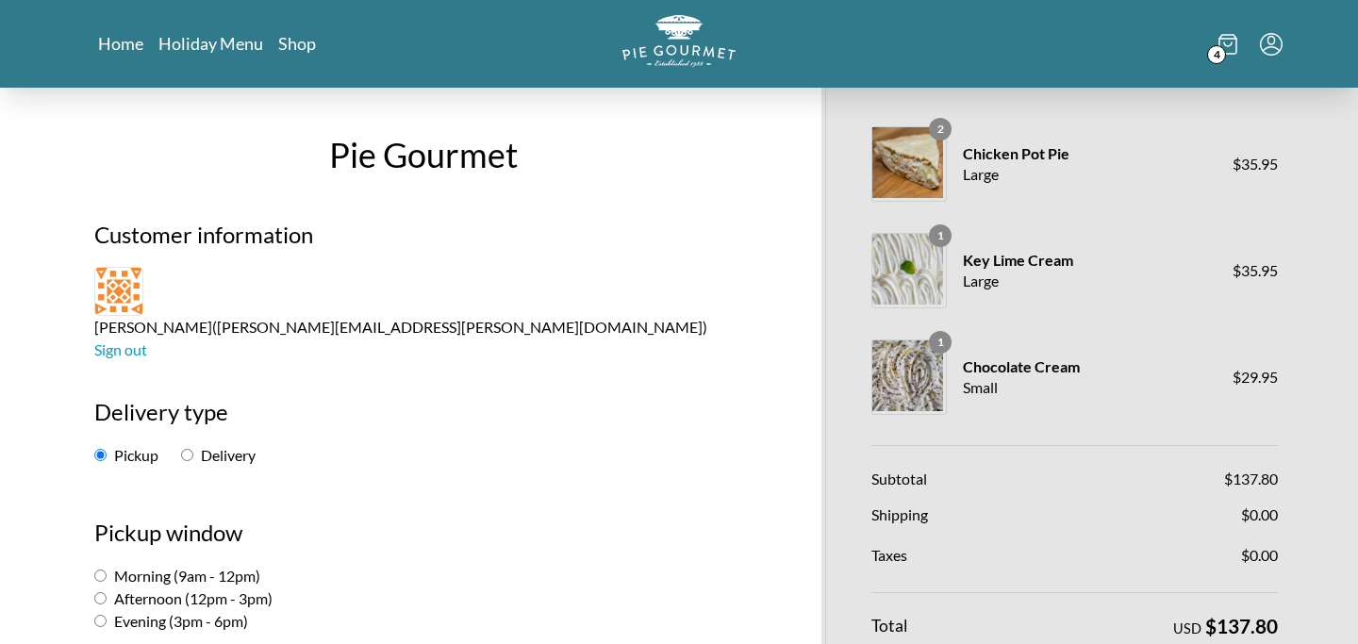
click at [101, 592] on input "Afternoon (12pm - 3pm)" at bounding box center [100, 598] width 12 height 12
radio input "true"
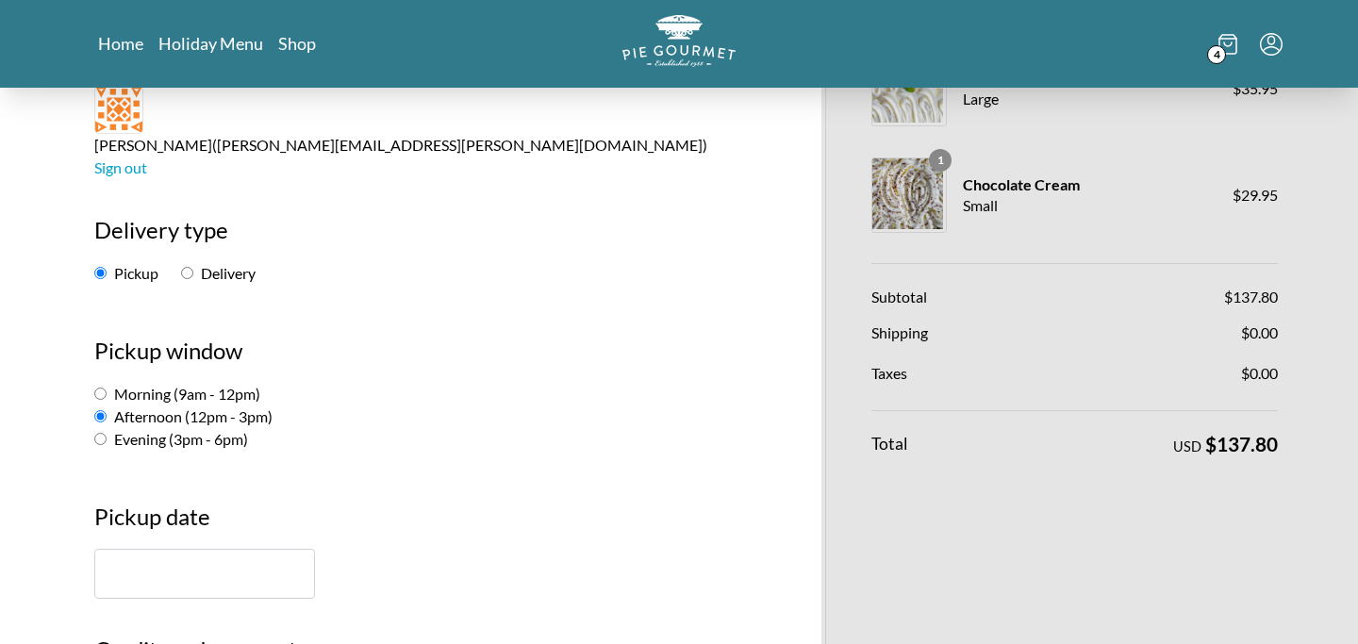
scroll to position [186, 0]
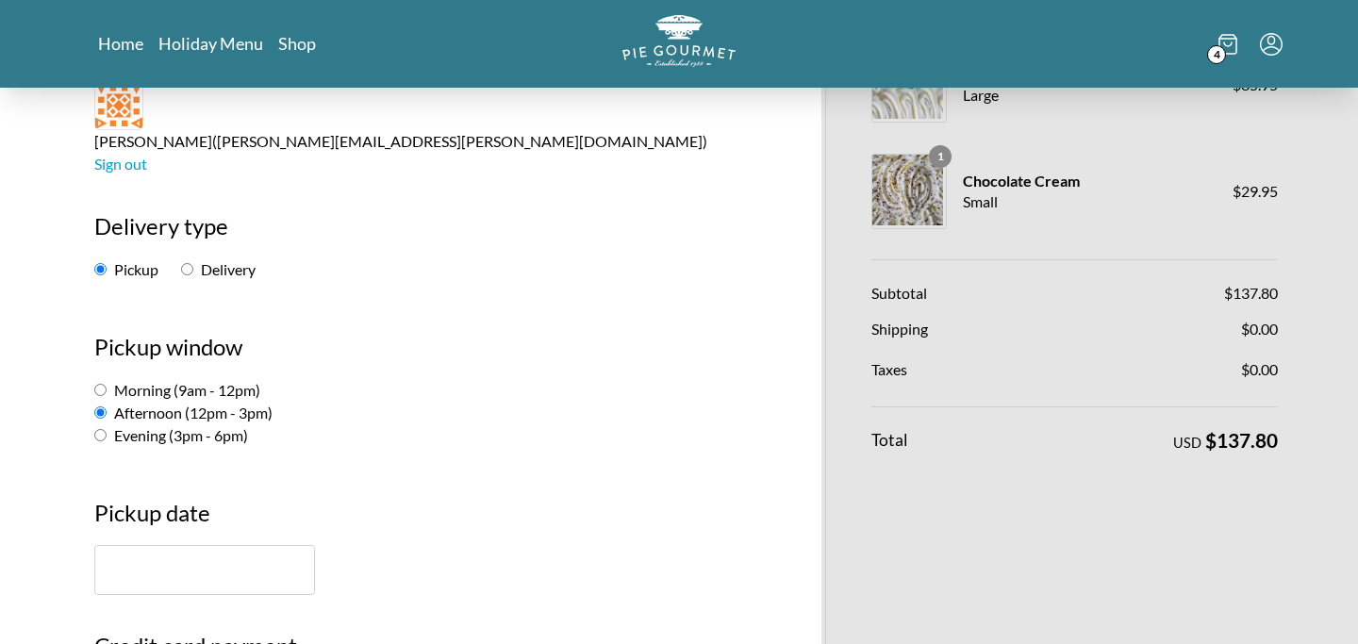
click at [123, 545] on input "text" at bounding box center [204, 570] width 221 height 50
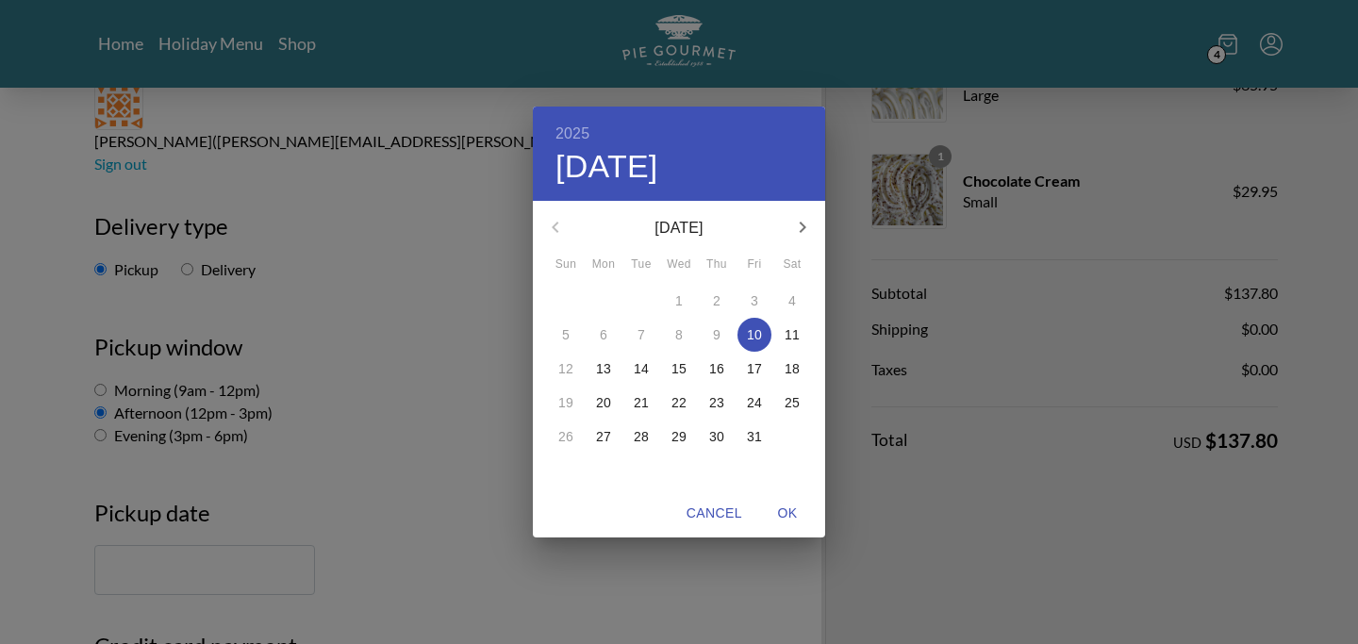
click at [789, 334] on p "11" at bounding box center [792, 334] width 15 height 19
click at [788, 512] on span "OK" at bounding box center [787, 514] width 45 height 24
type input "October 11th"
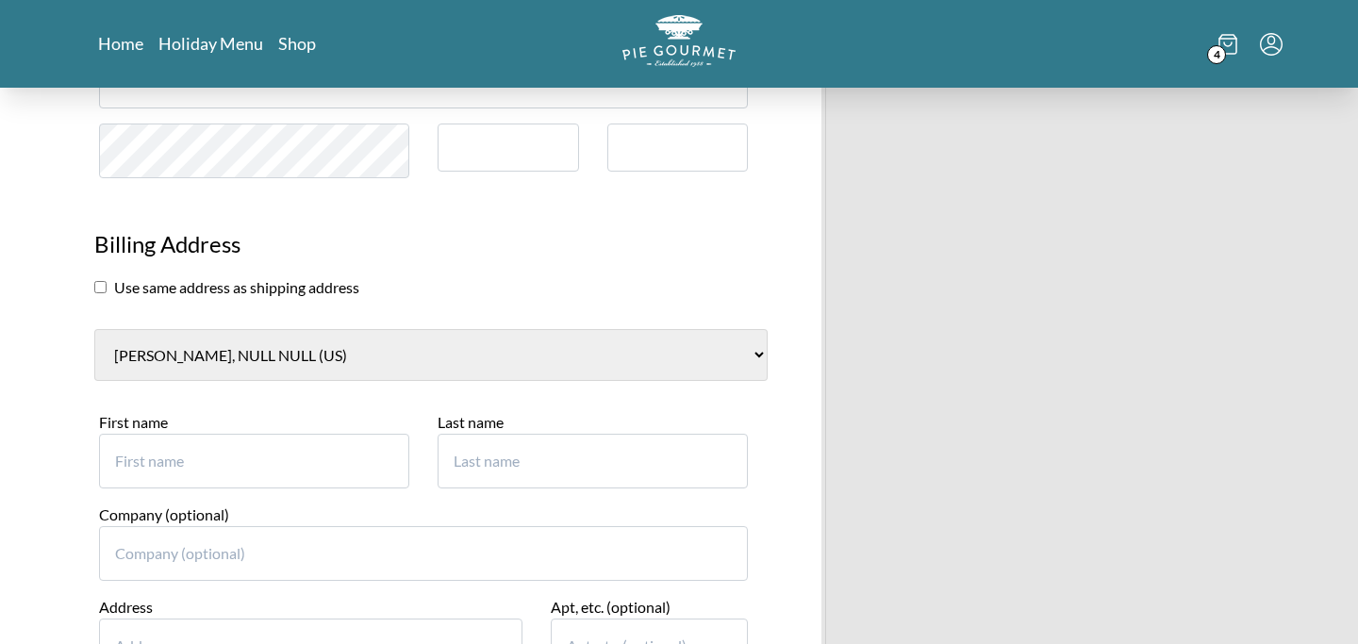
scroll to position [815, 0]
click at [96, 279] on input "checkbox" at bounding box center [100, 285] width 12 height 12
checkbox input "true"
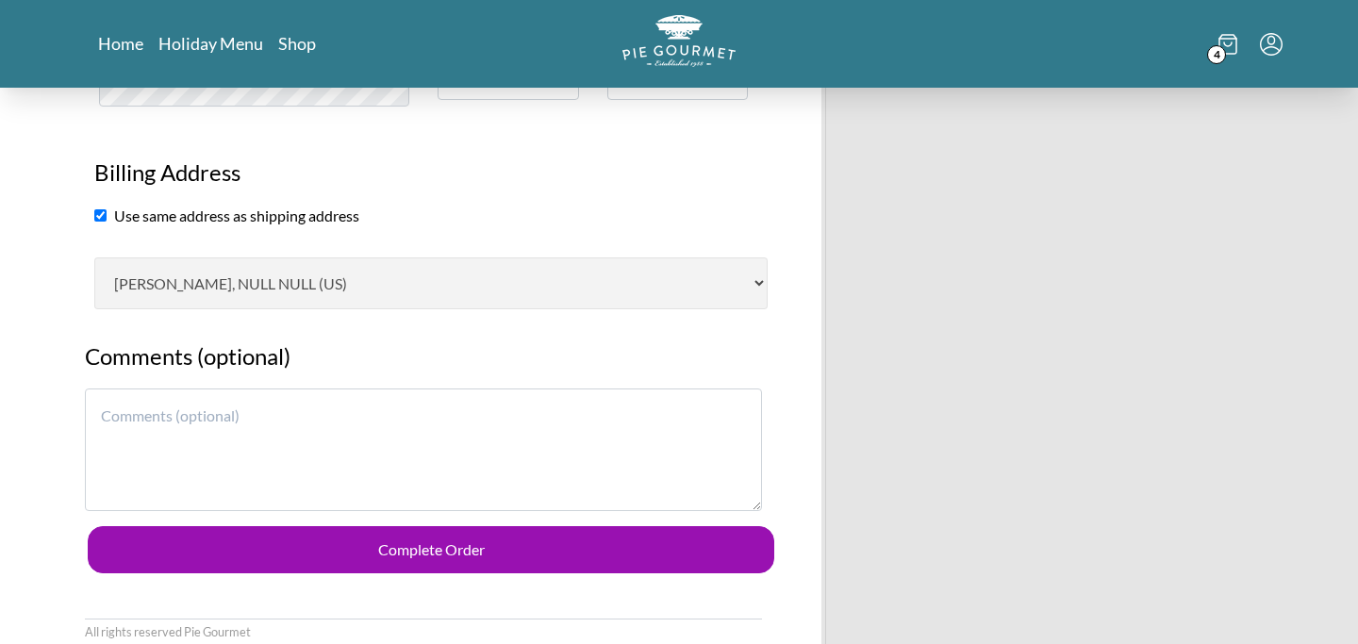
scroll to position [898, 0]
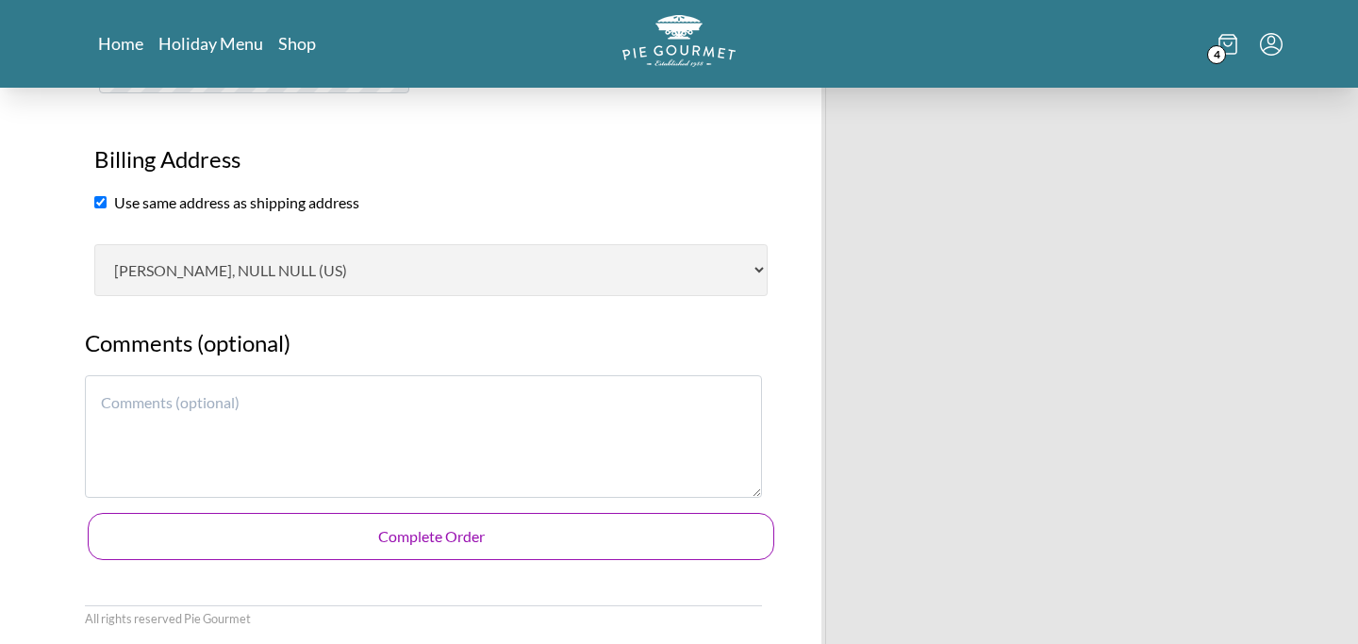
click at [445, 513] on button "Complete Order" at bounding box center [431, 536] width 687 height 47
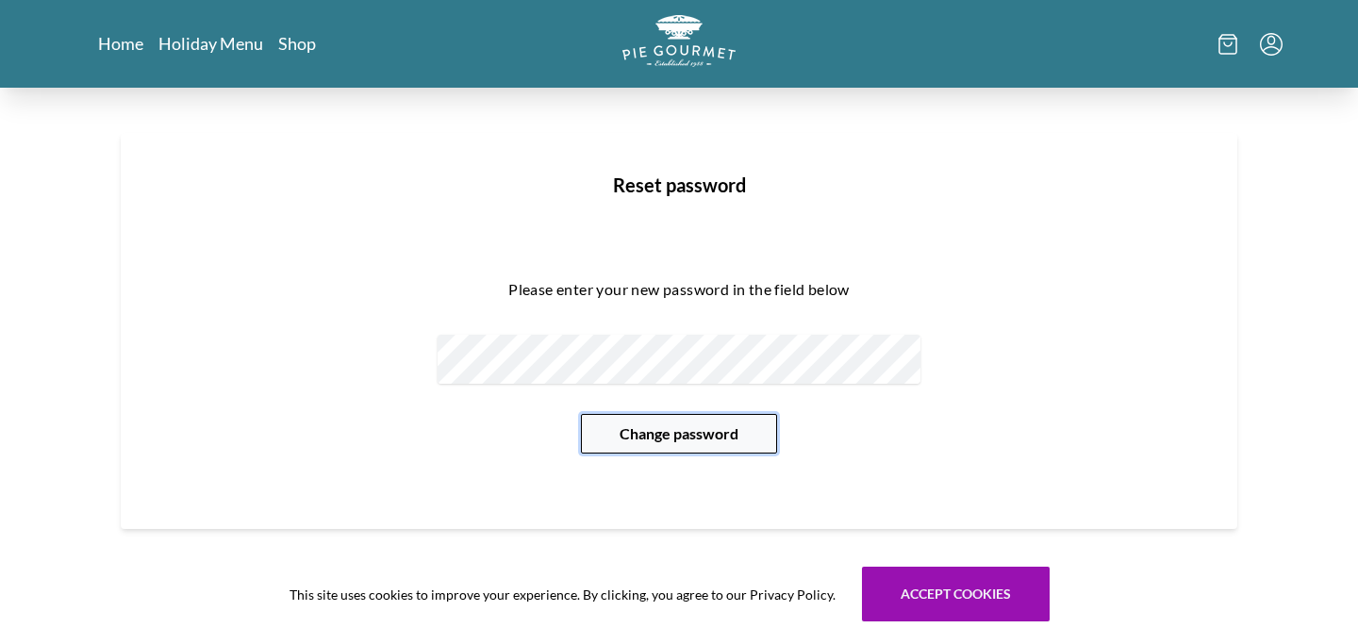
click at [681, 425] on button "Change password" at bounding box center [679, 434] width 196 height 40
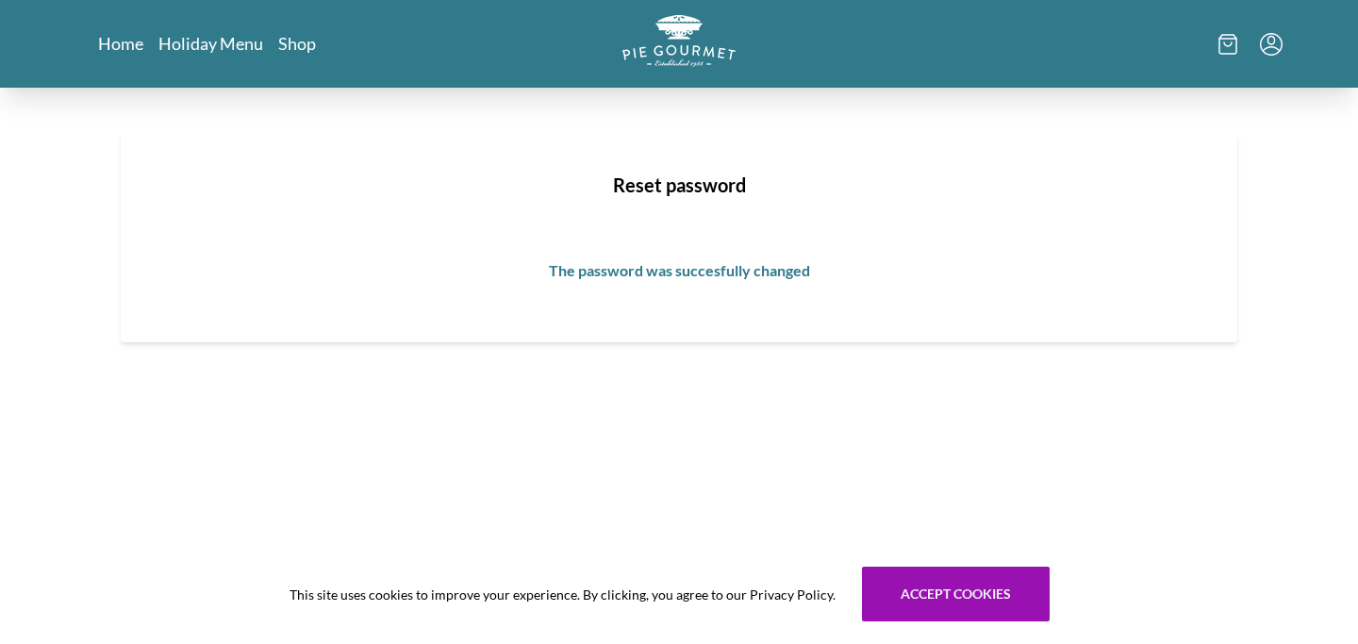
scroll to position [198, 0]
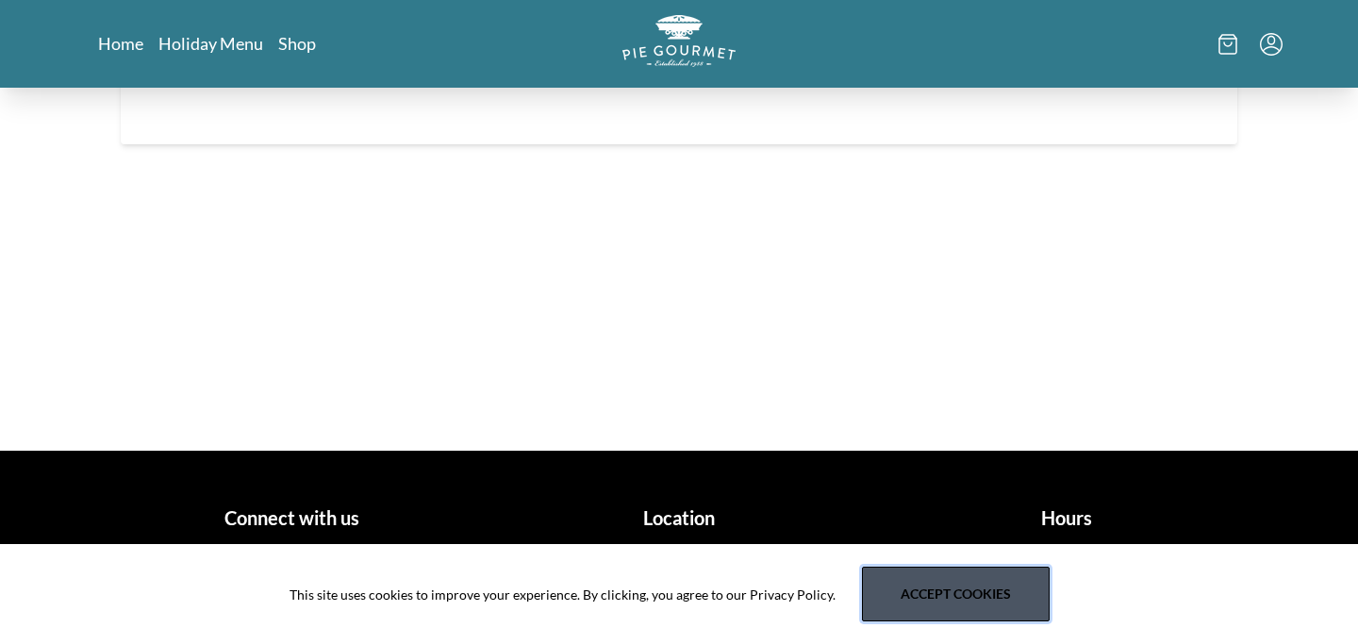
click at [956, 587] on button "Accept cookies" at bounding box center [956, 594] width 188 height 55
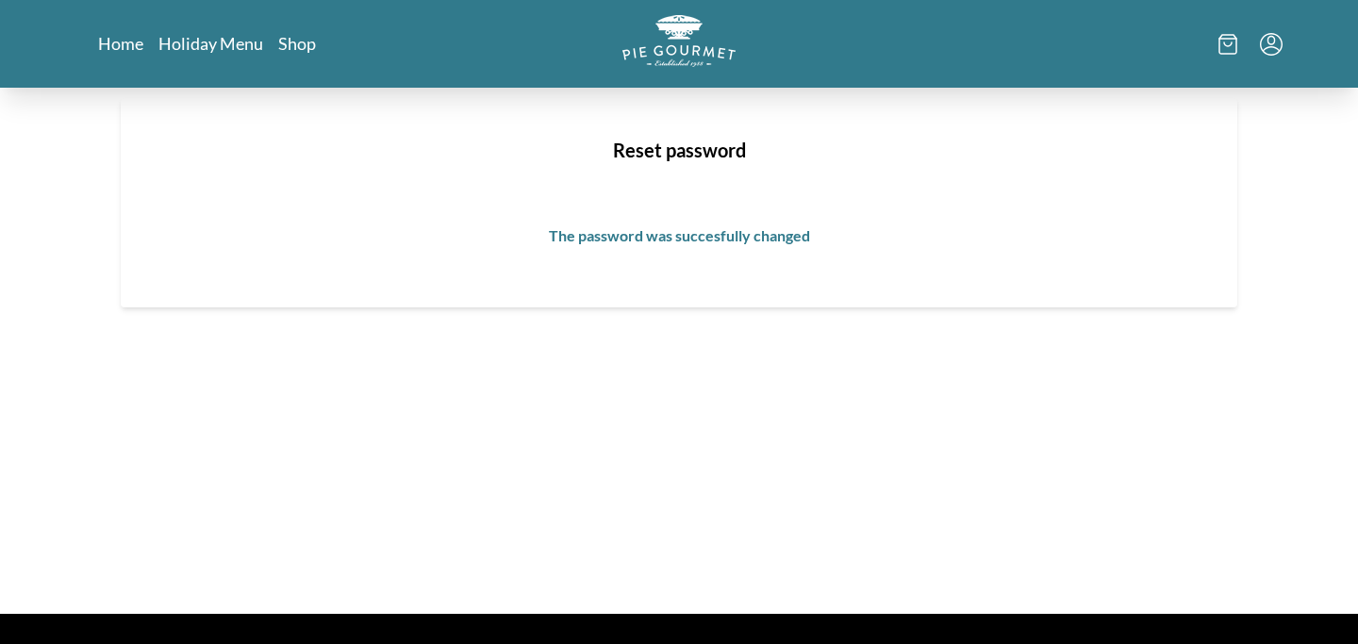
scroll to position [0, 0]
